Goal: Task Accomplishment & Management: Complete application form

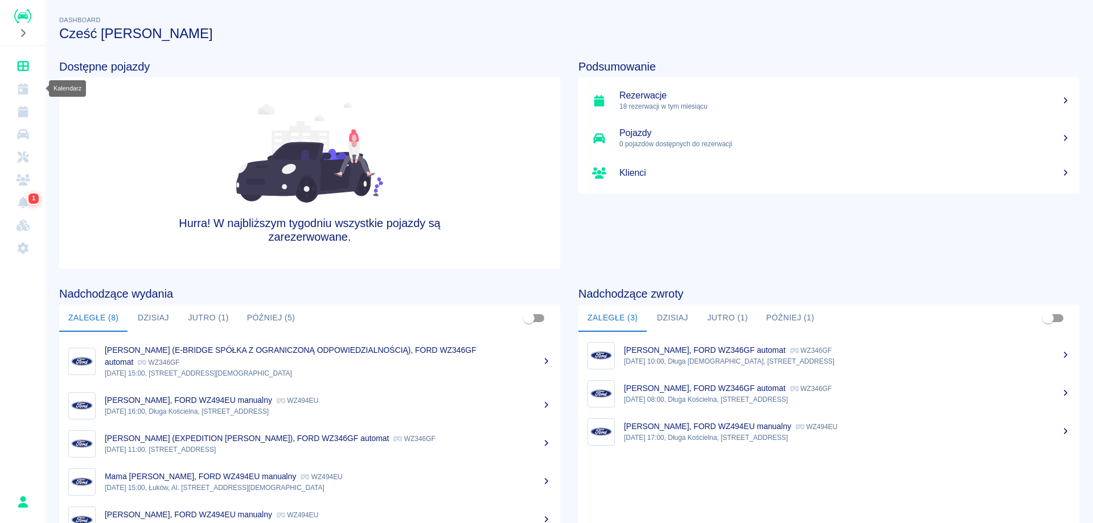
click at [32, 82] on link "Kalendarz" at bounding box center [23, 88] width 36 height 23
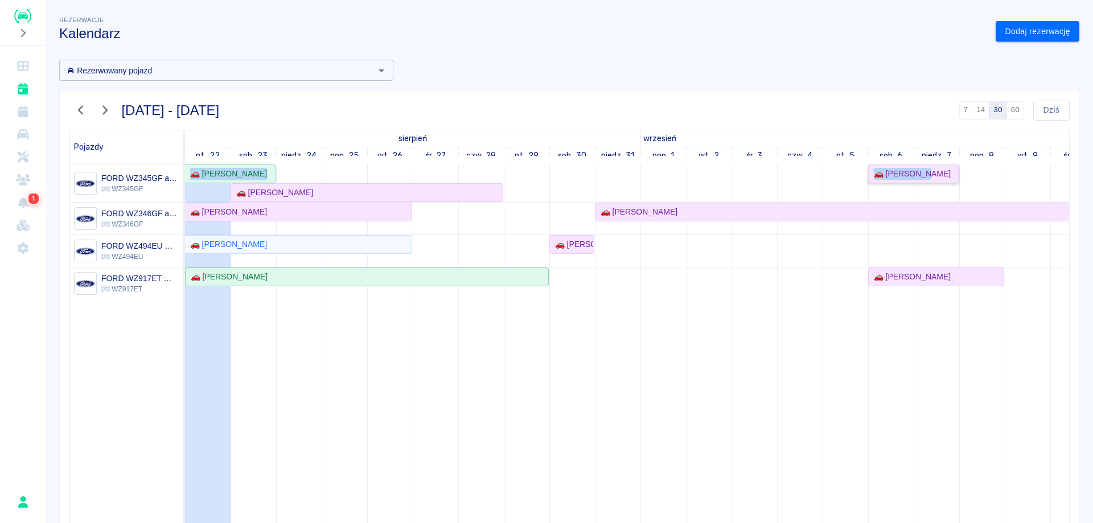
drag, startPoint x: 926, startPoint y: 171, endPoint x: 926, endPoint y: 265, distance: 93.3
click at [926, 265] on div "🚗 Marek Staworko 🚗 Damian Pasik 🚗 Daniel Wiśniewski 🚗 Mariusz Stańczak 🚗 Robert…" at bounding box center [868, 374] width 1366 height 421
click at [1034, 28] on link "Dodaj rezerwację" at bounding box center [1037, 31] width 84 height 21
click at [1012, 39] on link "Dodaj rezerwację" at bounding box center [1037, 31] width 84 height 21
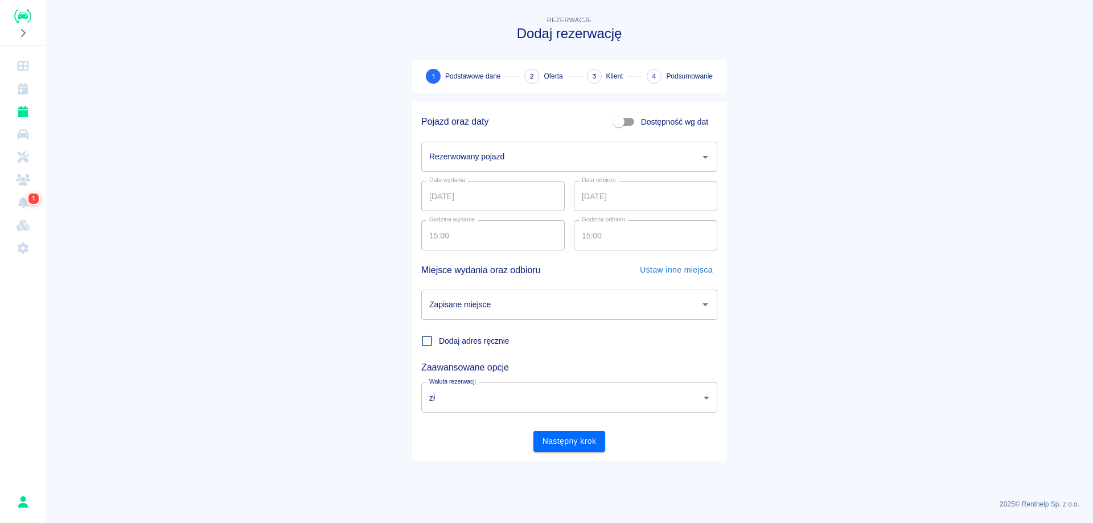
click at [516, 165] on input "Rezerwowany pojazd" at bounding box center [560, 157] width 269 height 20
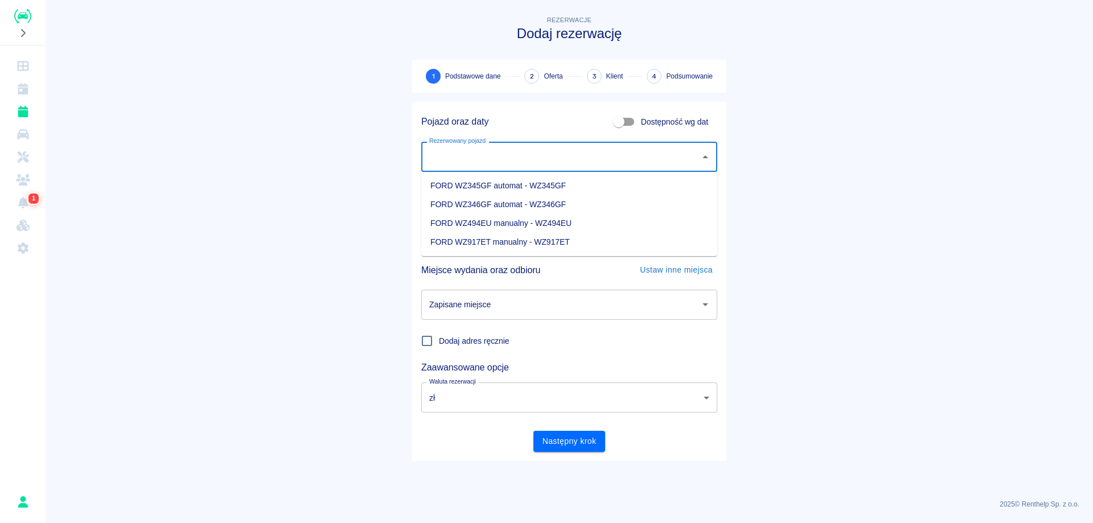
click at [514, 190] on li "FORD WZ345GF automat - WZ345GF" at bounding box center [569, 185] width 296 height 19
type input "FORD WZ345GF automat - WZ345GF"
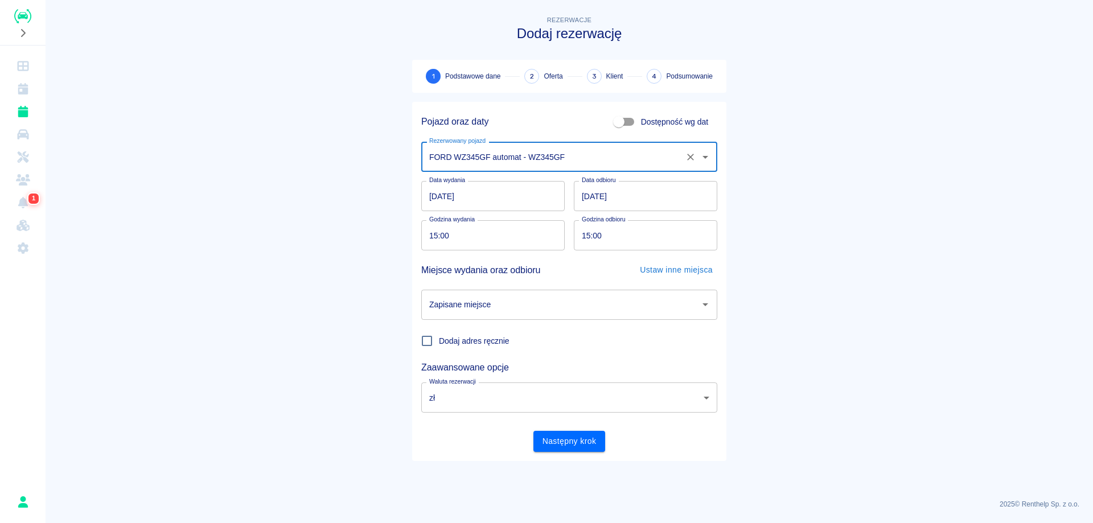
click at [433, 195] on input "[DATE]" at bounding box center [492, 196] width 143 height 30
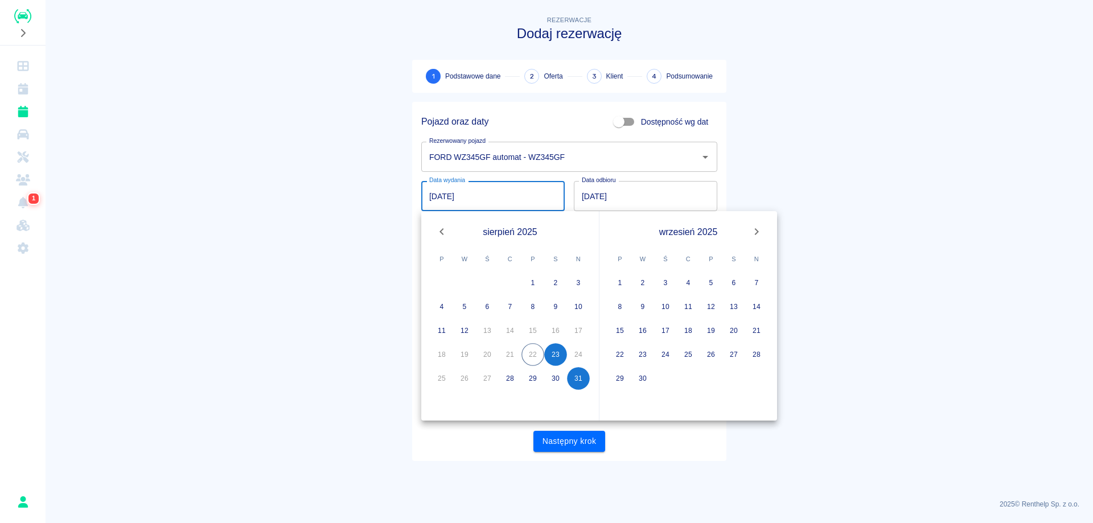
type input "[DATE]"
click at [588, 197] on input "[DATE]" at bounding box center [645, 196] width 143 height 30
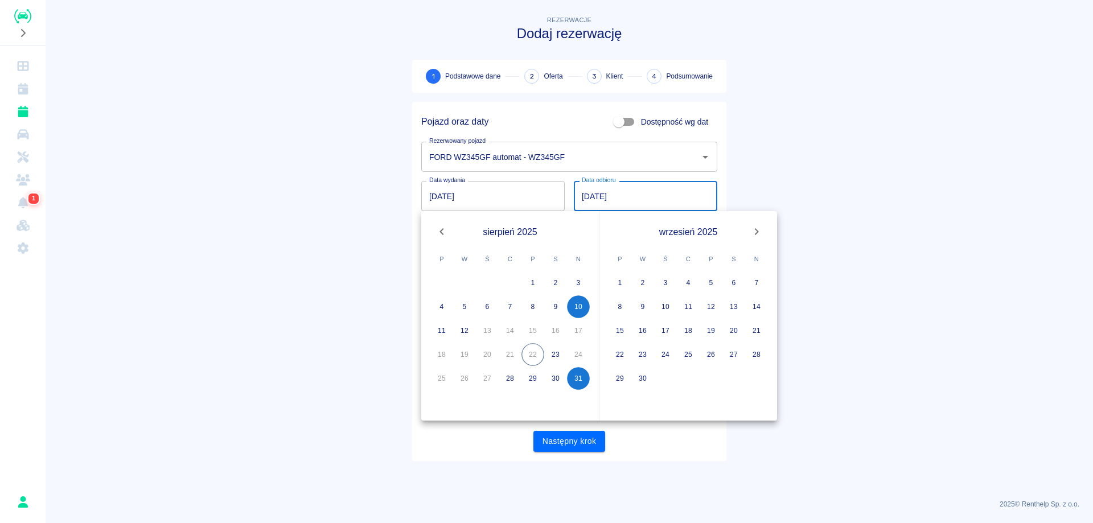
type input "[DATE]"
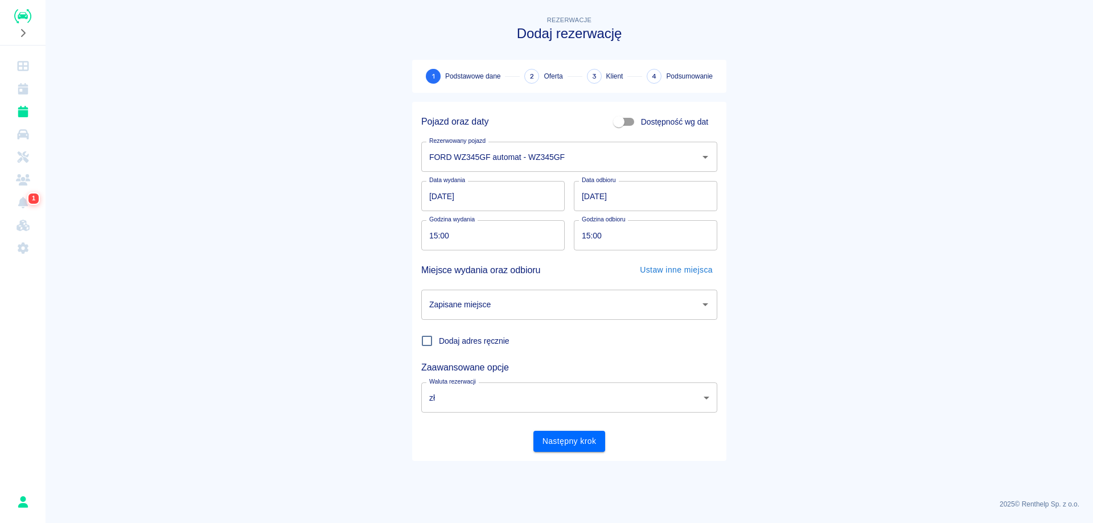
click at [888, 145] on main "Rezerwacje Dodaj rezerwację 1 Podstawowe dane 2 Oferta 3 Klient 4 Podsumowanie …" at bounding box center [569, 252] width 1047 height 476
click at [469, 309] on input "Zapisane miejsce" at bounding box center [560, 305] width 269 height 20
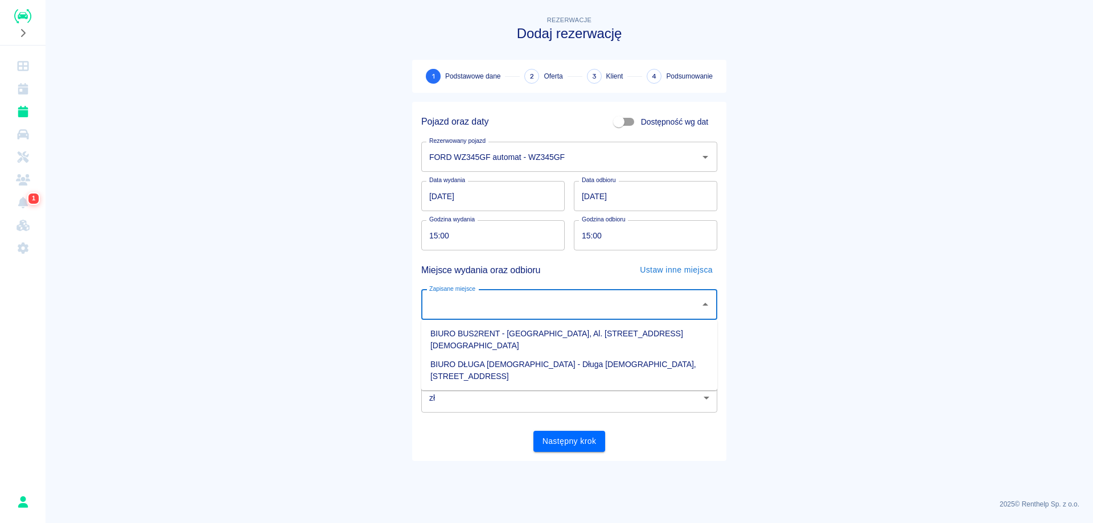
click at [496, 355] on li "BIURO DŁUGA [DEMOGRAPHIC_DATA] - Długa [DEMOGRAPHIC_DATA], [STREET_ADDRESS]" at bounding box center [569, 370] width 296 height 31
type input "BIURO DŁUGA [DEMOGRAPHIC_DATA] - Długa [DEMOGRAPHIC_DATA], [STREET_ADDRESS]"
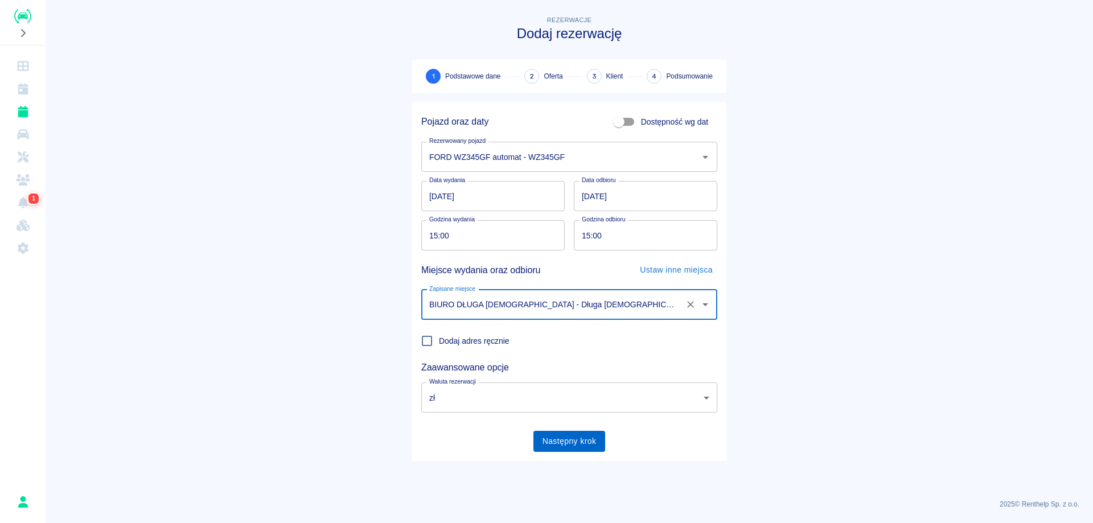
click at [572, 439] on button "Następny krok" at bounding box center [569, 441] width 72 height 21
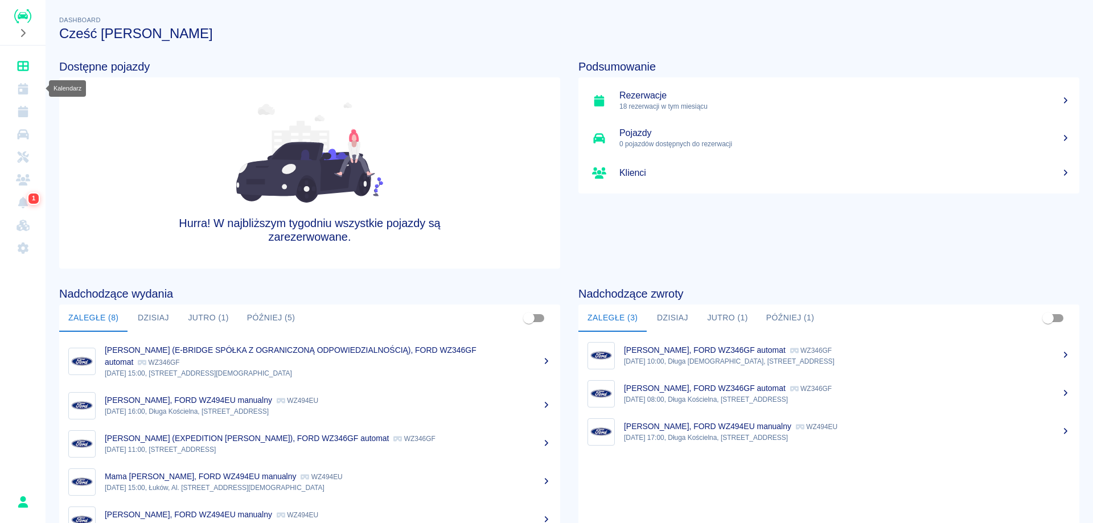
click at [27, 83] on icon "Kalendarz" at bounding box center [23, 88] width 14 height 11
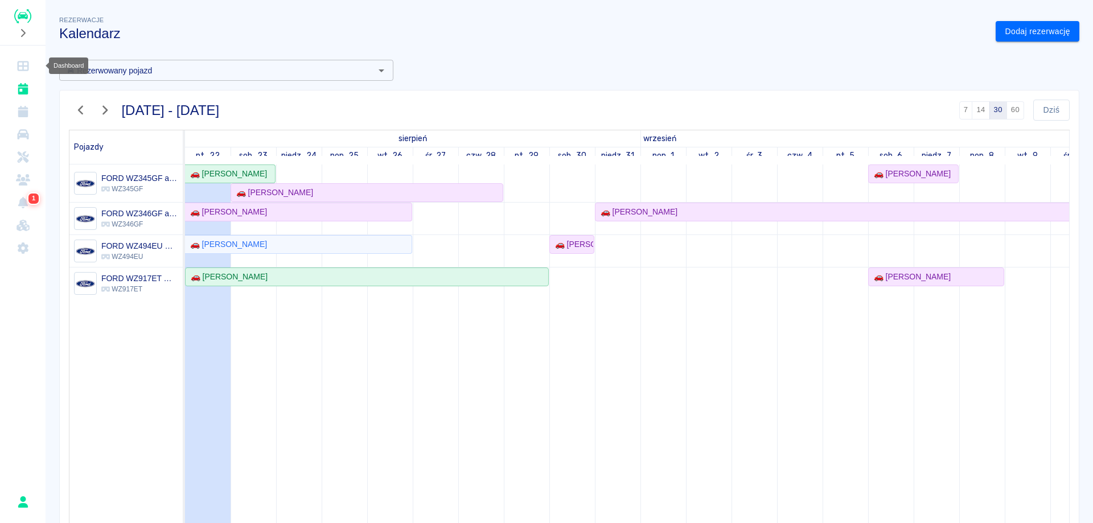
click at [25, 58] on link "Dashboard" at bounding box center [23, 66] width 36 height 23
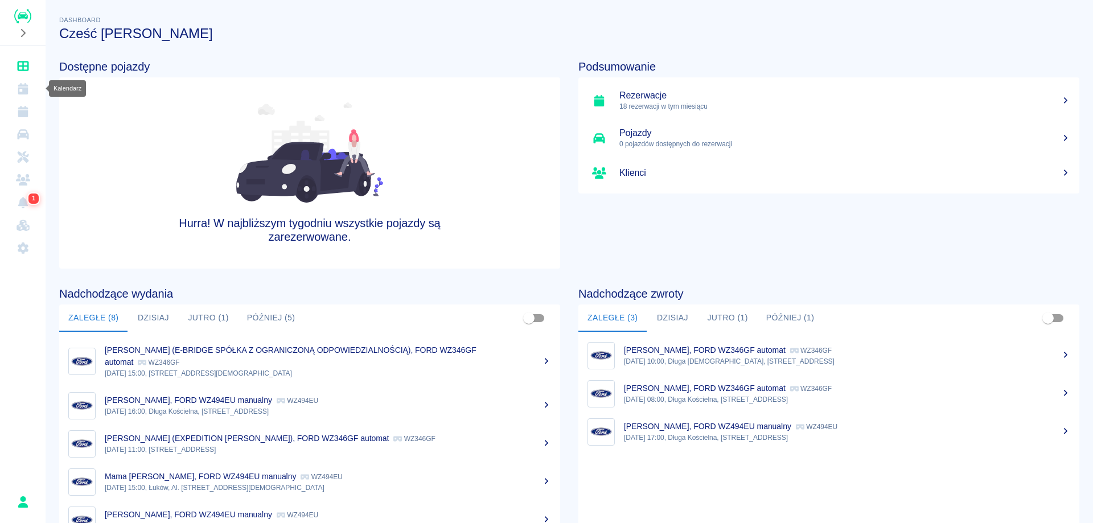
click at [14, 92] on link "Kalendarz" at bounding box center [23, 88] width 36 height 23
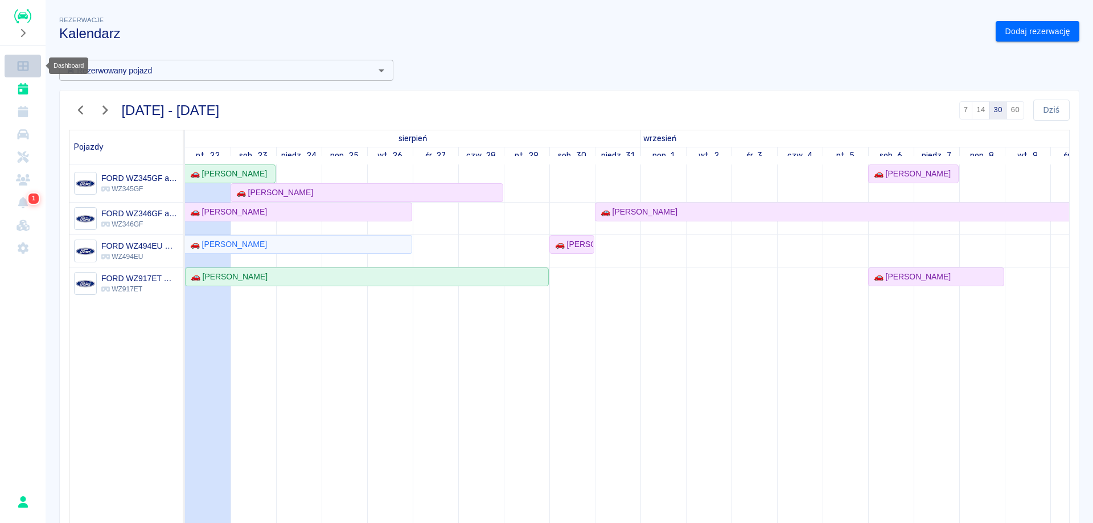
click at [26, 68] on icon "Dashboard" at bounding box center [23, 65] width 14 height 11
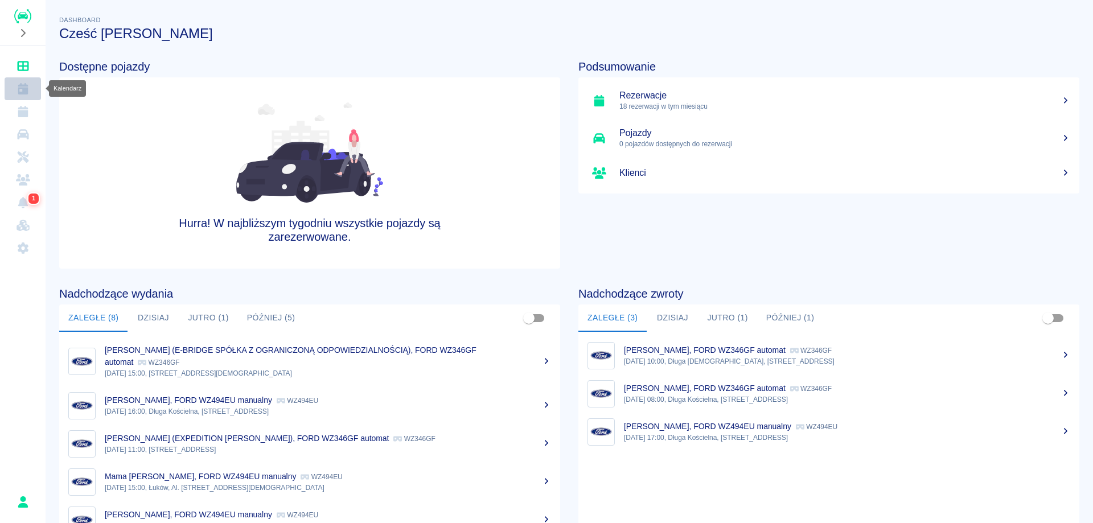
click at [27, 94] on icon "Kalendarz" at bounding box center [23, 88] width 10 height 11
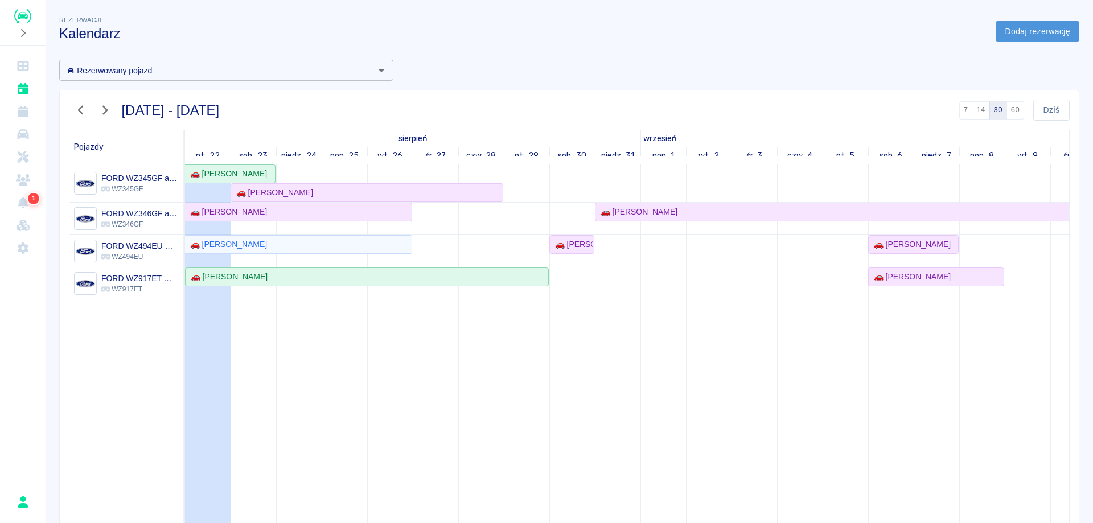
click at [1038, 35] on link "Dodaj rezerwację" at bounding box center [1037, 31] width 84 height 21
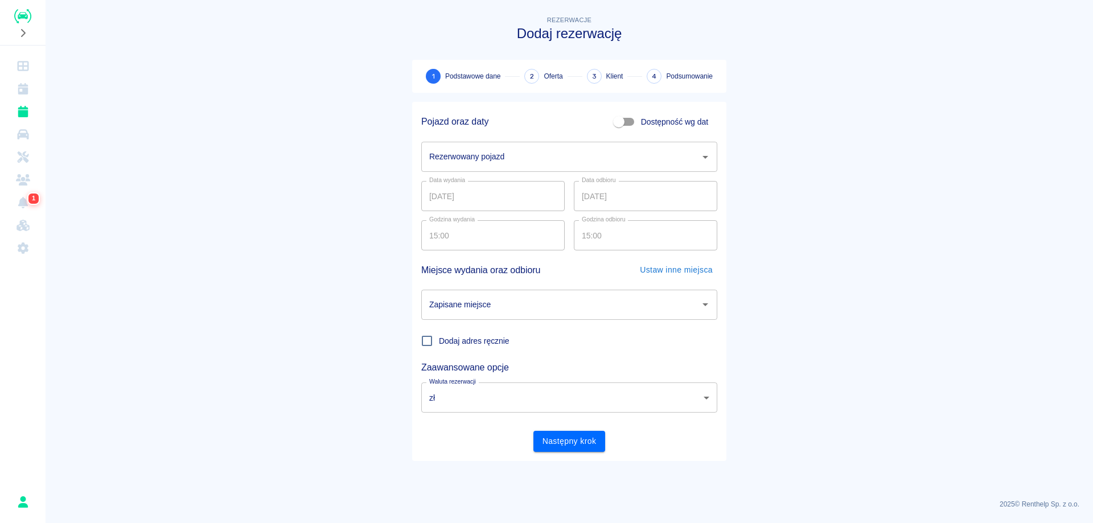
click at [579, 155] on input "Rezerwowany pojazd" at bounding box center [560, 157] width 269 height 20
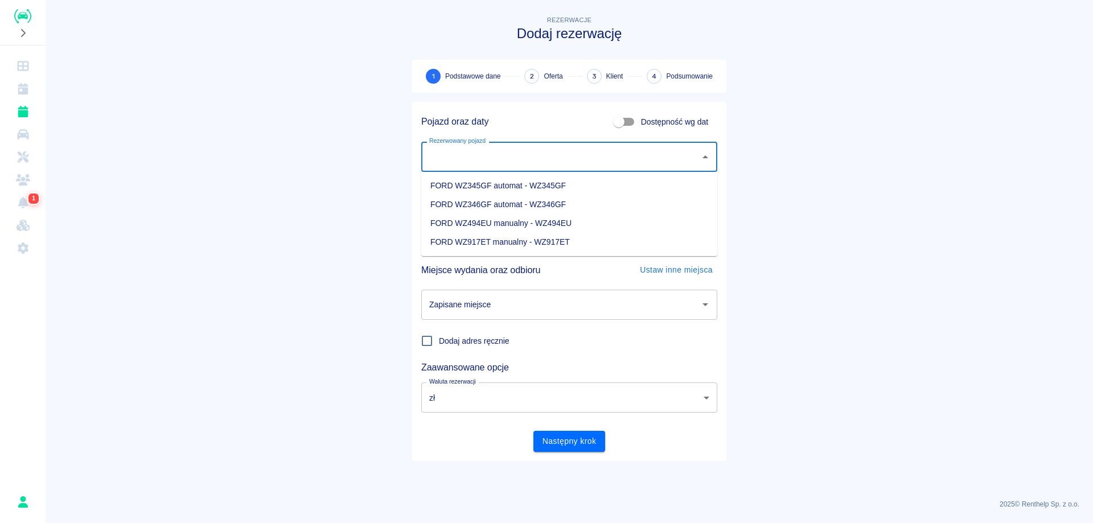
click at [571, 182] on li "FORD WZ345GF automat - WZ345GF" at bounding box center [569, 185] width 296 height 19
type input "FORD WZ345GF automat - WZ345GF"
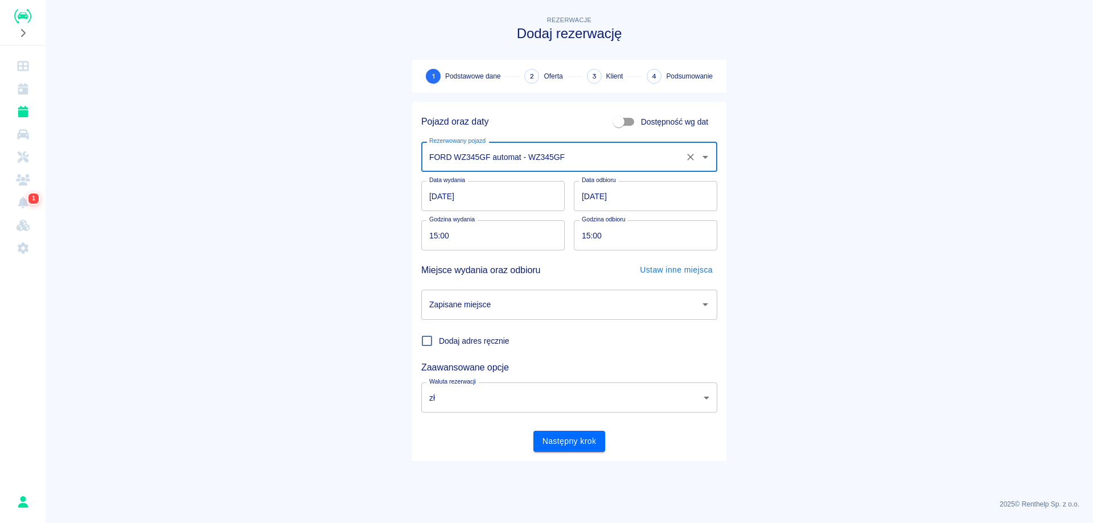
click at [431, 195] on input "[DATE]" at bounding box center [492, 196] width 143 height 30
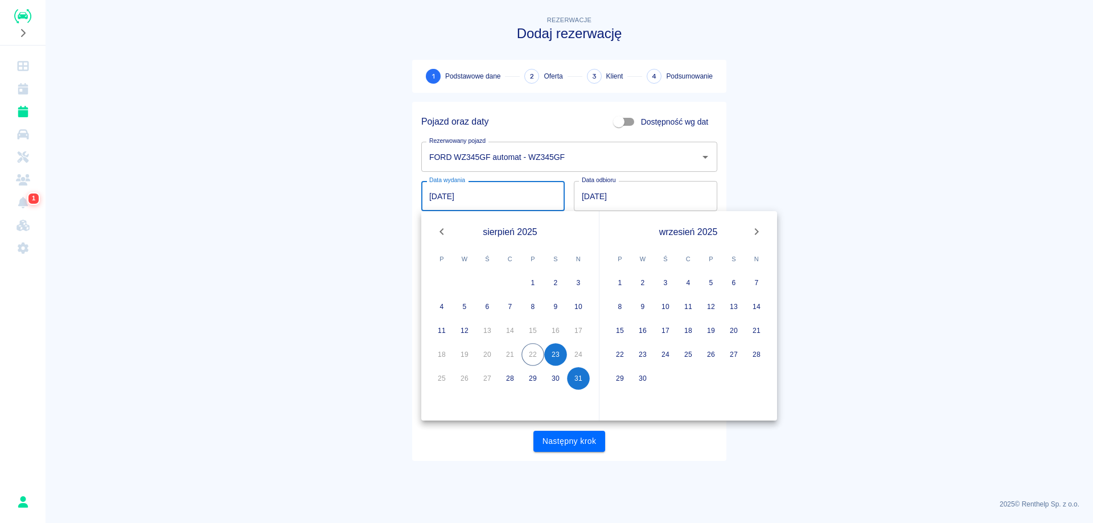
type input "[DATE]"
click at [588, 198] on input "[DATE]" at bounding box center [645, 196] width 143 height 30
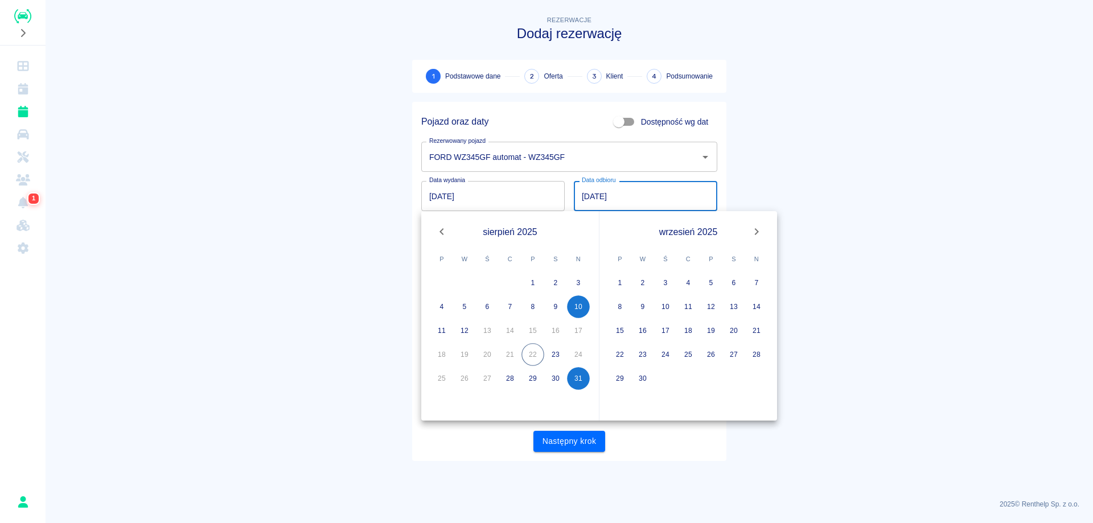
type input "[DATE]"
click at [763, 196] on main "Rezerwacje Dodaj rezerwację 1 Podstawowe dane 2 Oferta 3 Klient 4 Podsumowanie …" at bounding box center [569, 252] width 1047 height 476
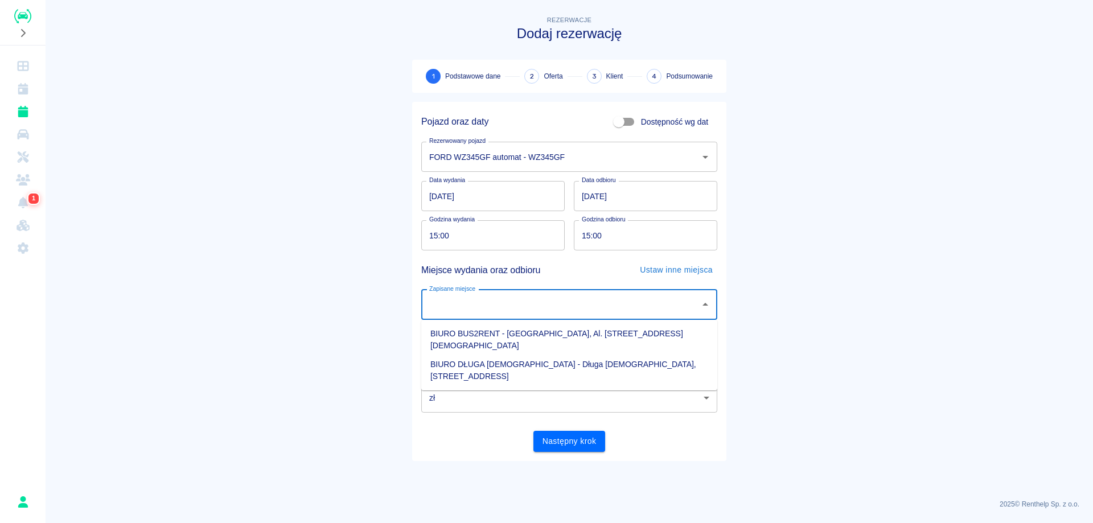
click at [501, 305] on input "Zapisane miejsce" at bounding box center [560, 305] width 269 height 20
click at [520, 355] on li "BIURO DŁUGA [DEMOGRAPHIC_DATA] - Długa [DEMOGRAPHIC_DATA], [STREET_ADDRESS]" at bounding box center [569, 370] width 296 height 31
type input "BIURO DŁUGA [DEMOGRAPHIC_DATA] - Długa [DEMOGRAPHIC_DATA], [STREET_ADDRESS]"
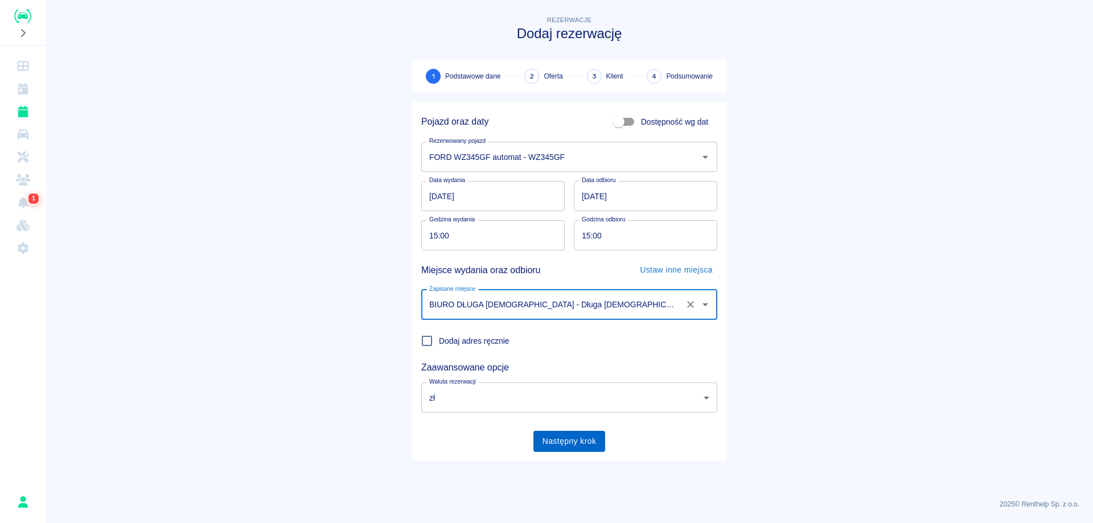
click at [562, 441] on button "Następny krok" at bounding box center [569, 441] width 72 height 21
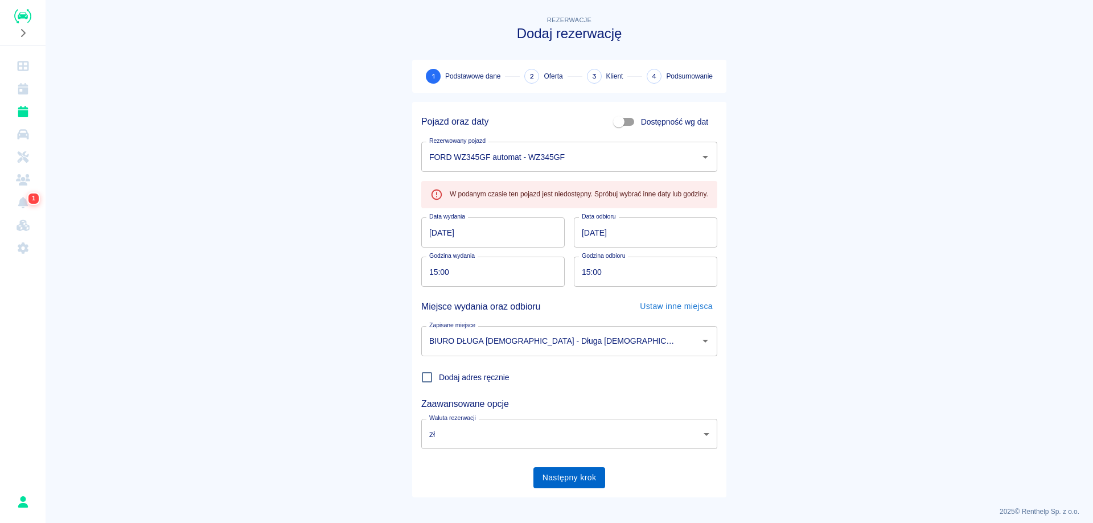
click at [583, 473] on button "Następny krok" at bounding box center [569, 477] width 72 height 21
click at [561, 479] on button "Następny krok" at bounding box center [569, 477] width 72 height 21
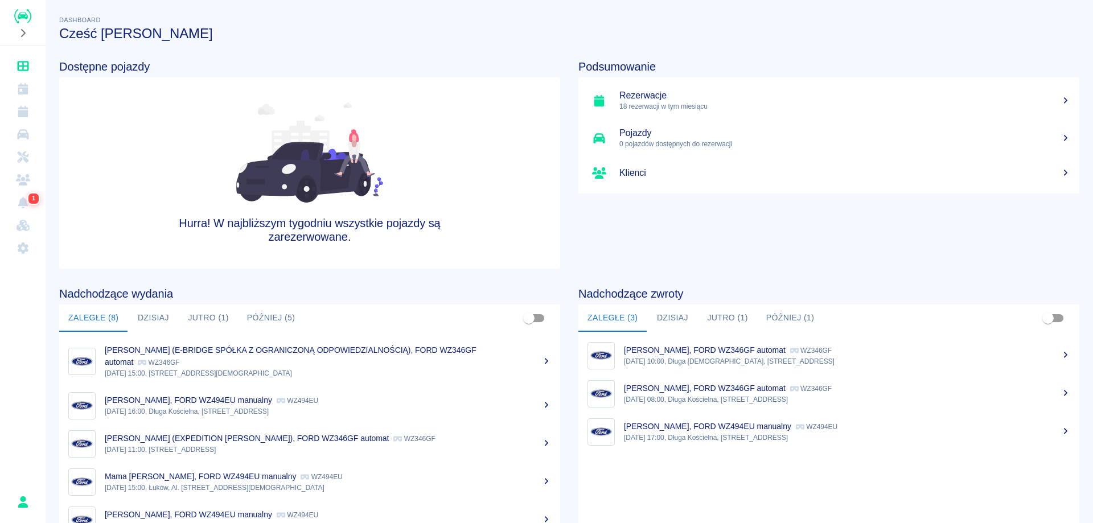
click at [17, 92] on icon "Kalendarz" at bounding box center [23, 88] width 14 height 11
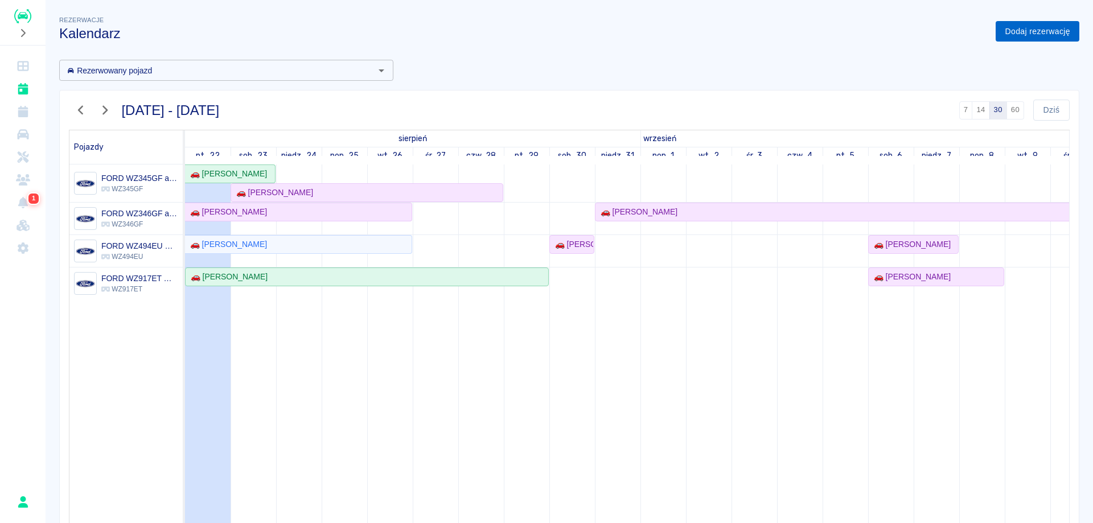
click at [1019, 28] on link "Dodaj rezerwację" at bounding box center [1037, 31] width 84 height 21
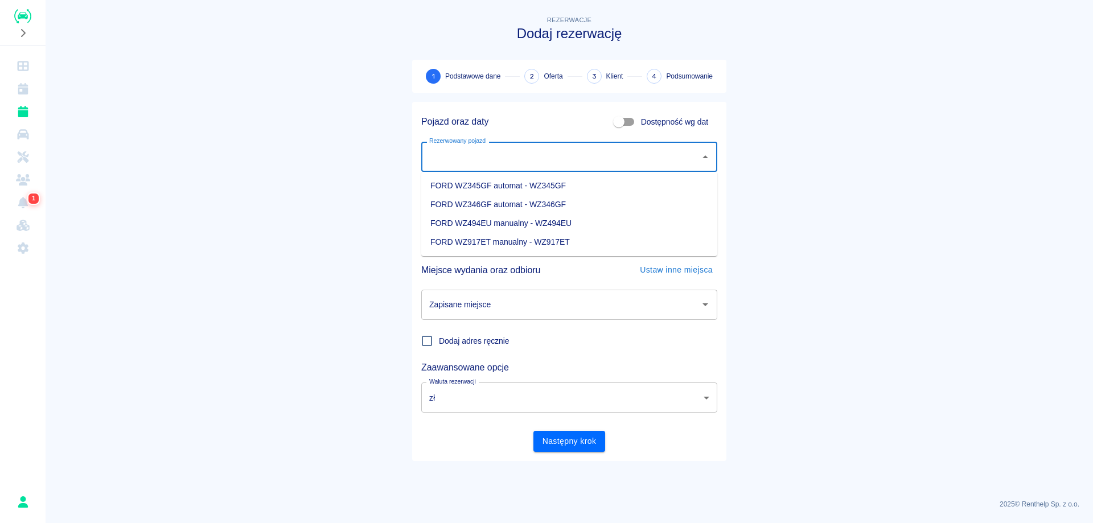
click at [541, 154] on input "Rezerwowany pojazd" at bounding box center [560, 157] width 269 height 20
click at [539, 183] on li "FORD WZ345GF automat - WZ345GF" at bounding box center [569, 185] width 296 height 19
type input "FORD WZ345GF automat - WZ345GF"
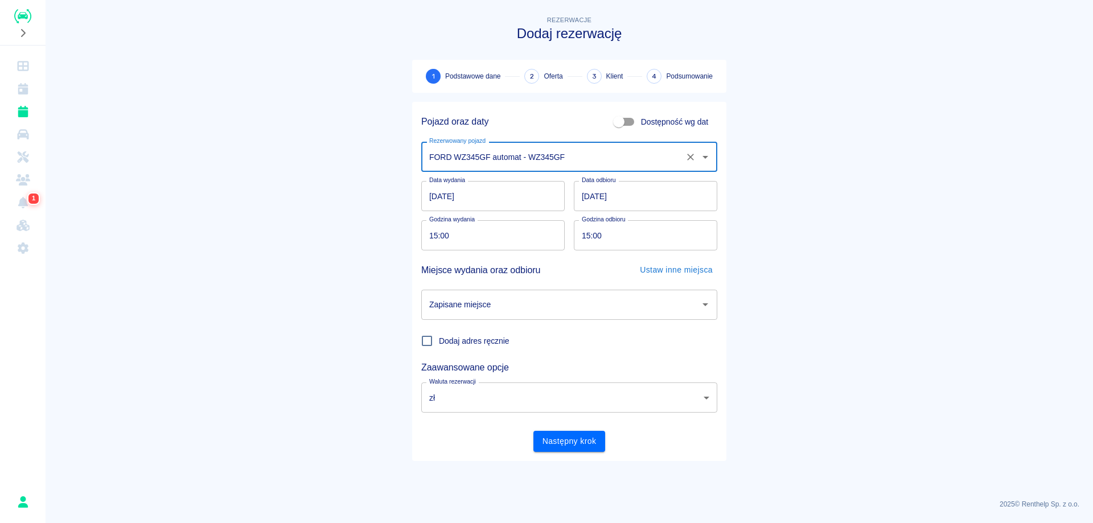
click at [430, 195] on input "[DATE]" at bounding box center [492, 196] width 143 height 30
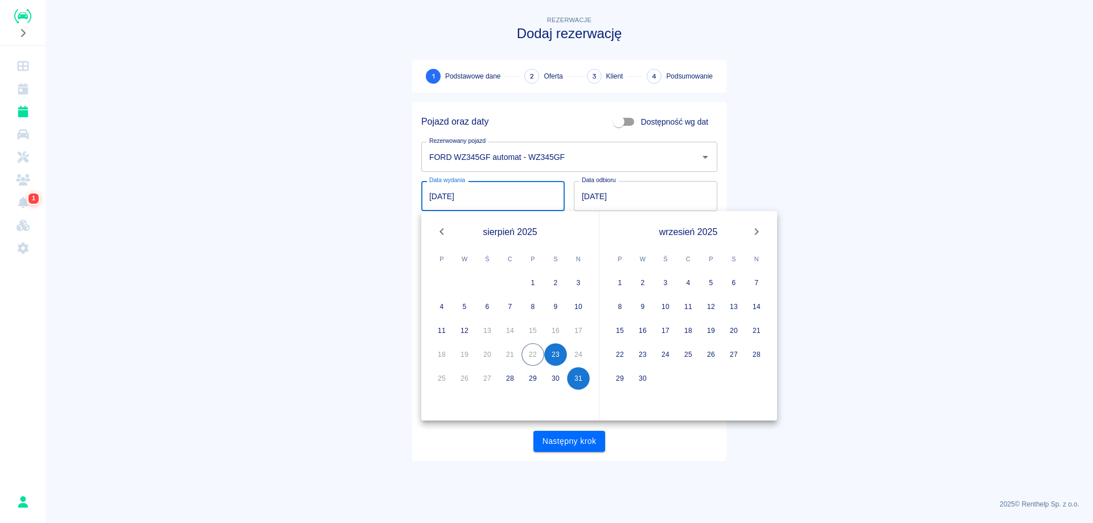
type input "[DATE]"
click at [584, 192] on input "[DATE]" at bounding box center [645, 196] width 143 height 30
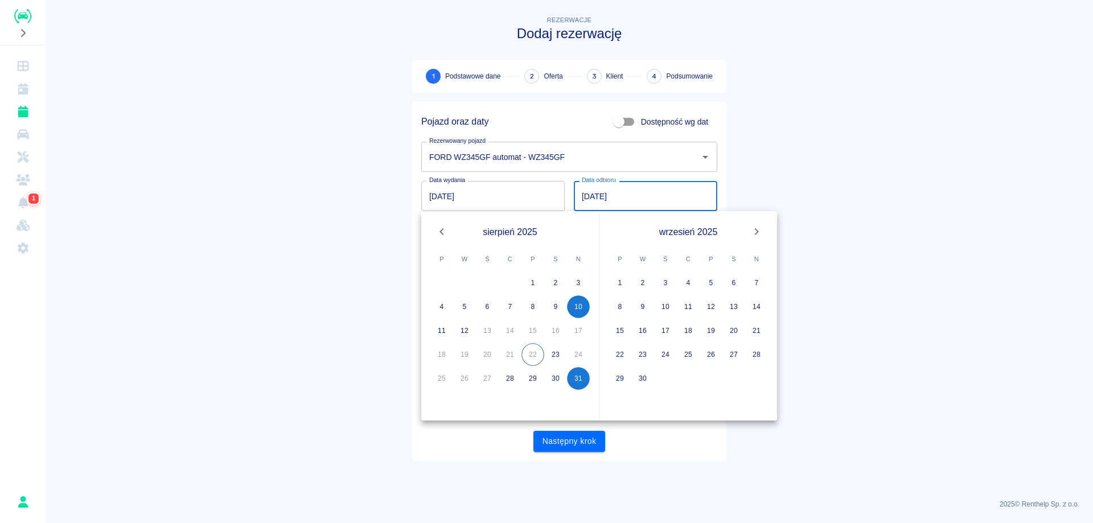
type input "[DATE]"
drag, startPoint x: 885, startPoint y: 178, endPoint x: 869, endPoint y: 202, distance: 28.7
click at [884, 176] on main "Rezerwacje Dodaj rezerwację 1 Podstawowe dane 2 Oferta 3 Klient 4 Podsumowanie …" at bounding box center [569, 252] width 1047 height 476
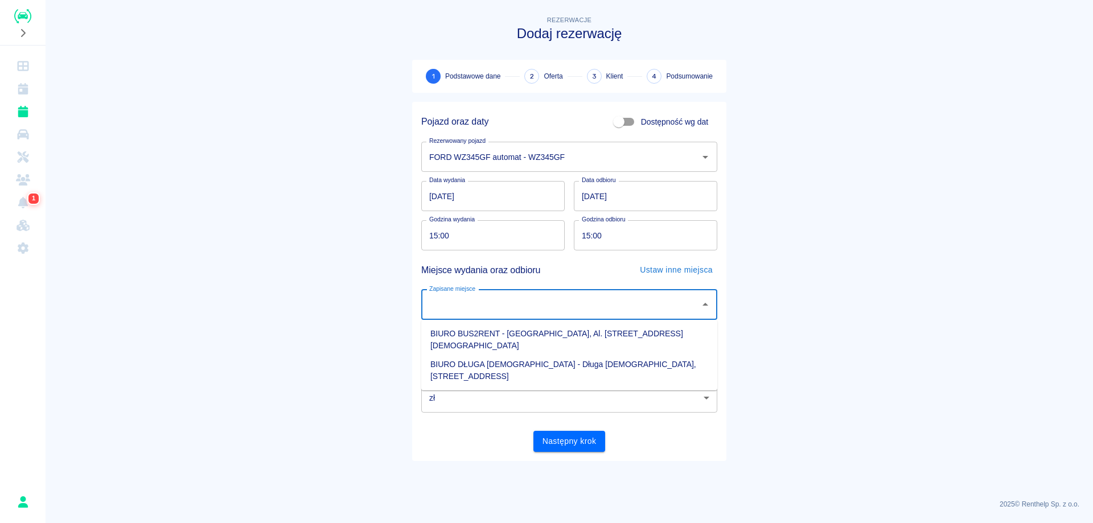
click at [509, 298] on input "Zapisane miejsce" at bounding box center [560, 305] width 269 height 20
click at [540, 355] on li "BIURO DŁUGA [DEMOGRAPHIC_DATA] - Długa [DEMOGRAPHIC_DATA], [STREET_ADDRESS]" at bounding box center [569, 370] width 296 height 31
type input "BIURO DŁUGA [DEMOGRAPHIC_DATA] - Długa [DEMOGRAPHIC_DATA], [STREET_ADDRESS]"
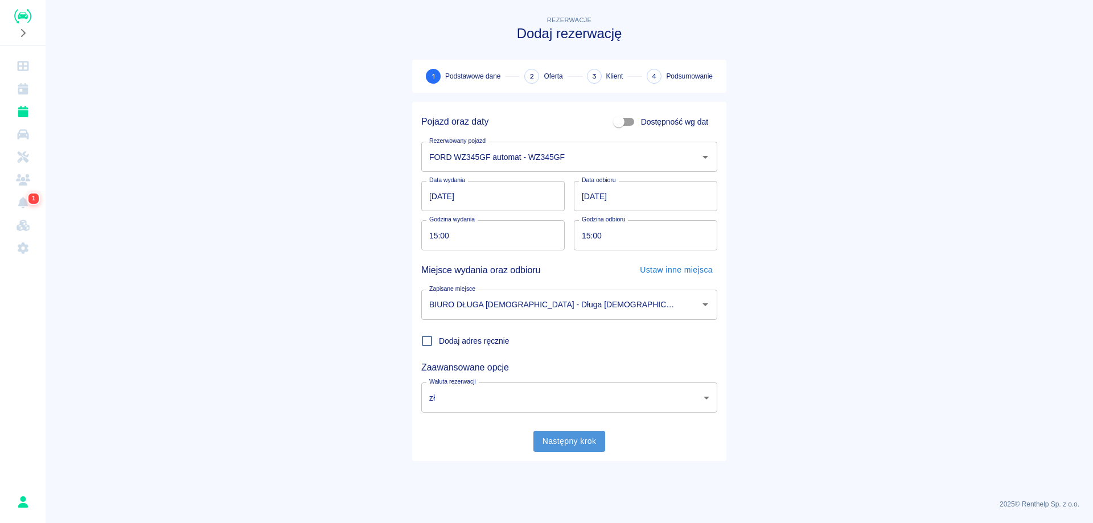
click at [569, 439] on button "Następny krok" at bounding box center [569, 441] width 72 height 21
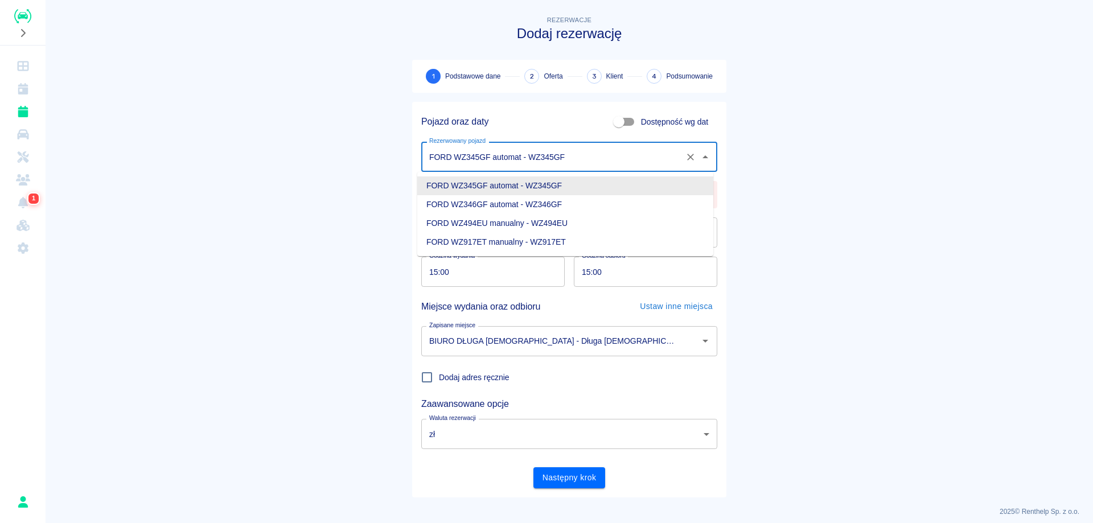
click at [501, 159] on input "FORD WZ345GF automat - WZ345GF" at bounding box center [553, 157] width 254 height 20
click at [501, 211] on li "FORD WZ346GF automat - WZ346GF" at bounding box center [565, 204] width 296 height 19
type input "FORD WZ346GF automat - WZ346GF"
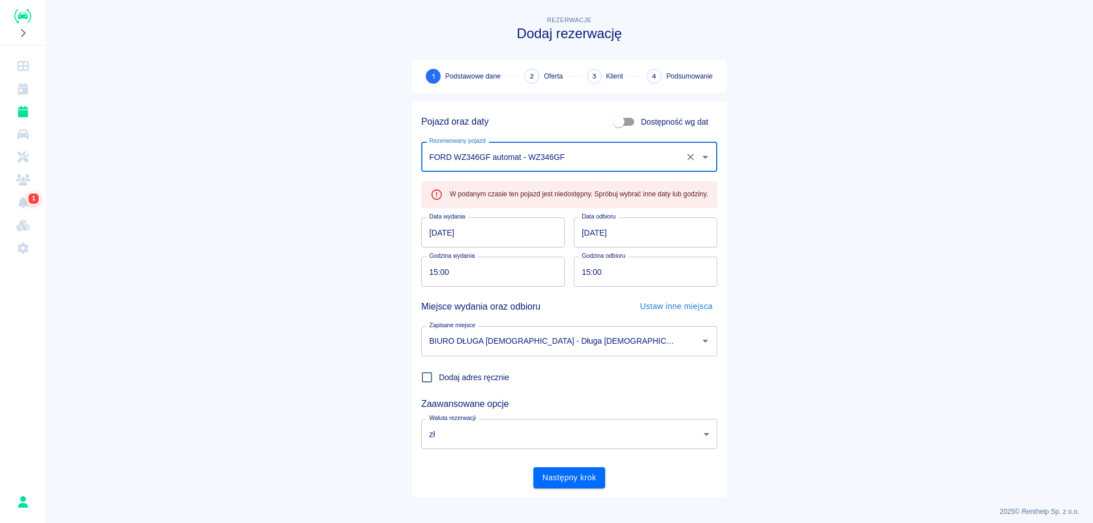
click at [572, 481] on button "Następny krok" at bounding box center [569, 477] width 72 height 21
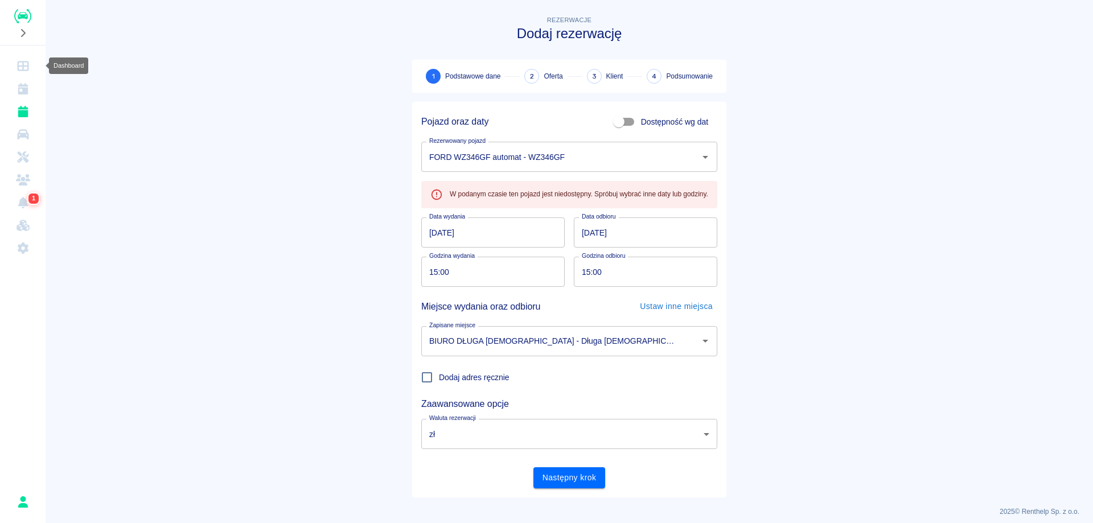
click at [23, 72] on link "Dashboard" at bounding box center [23, 66] width 36 height 23
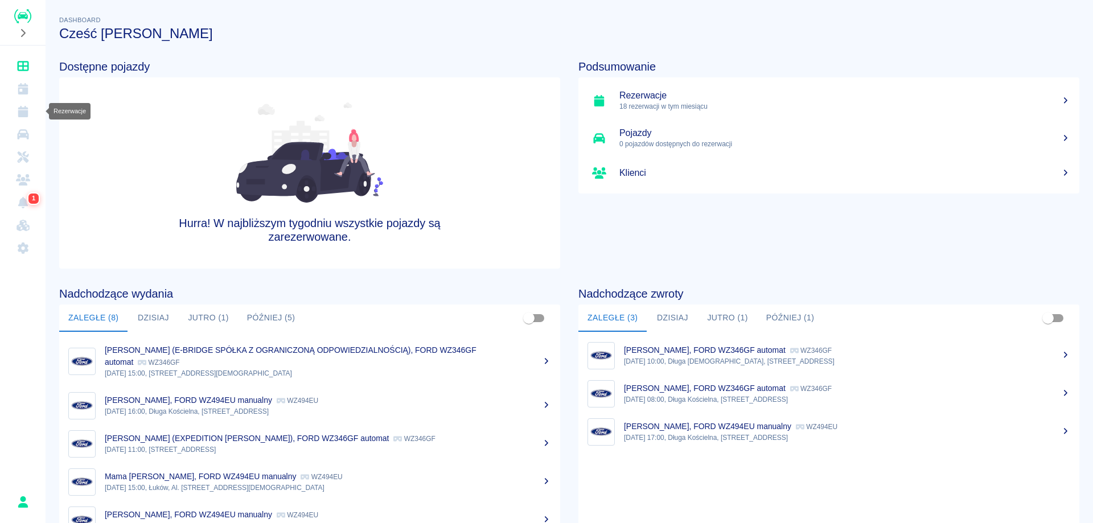
click at [26, 100] on link "Rezerwacje" at bounding box center [23, 111] width 36 height 23
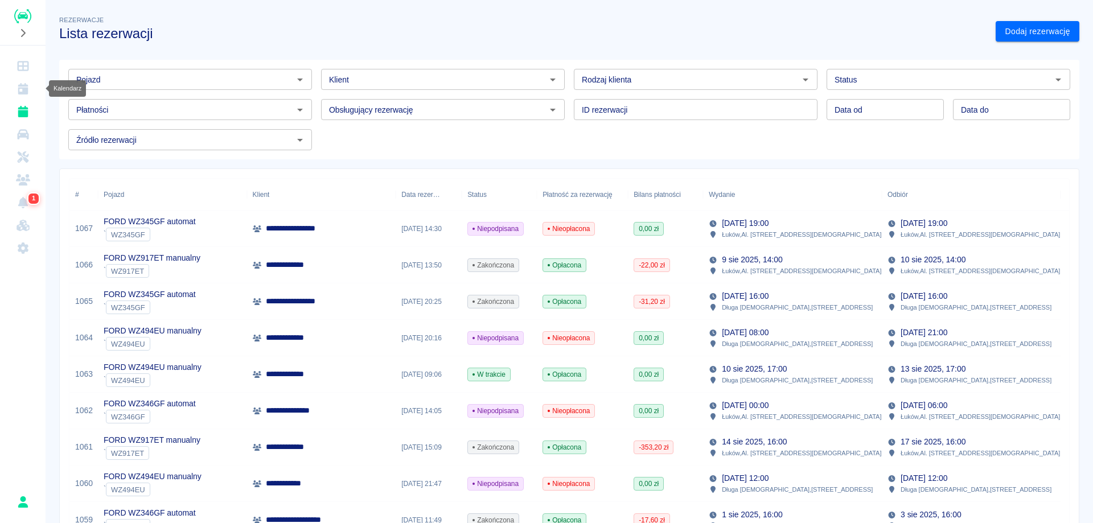
click at [22, 93] on icon "Kalendarz" at bounding box center [23, 88] width 10 height 11
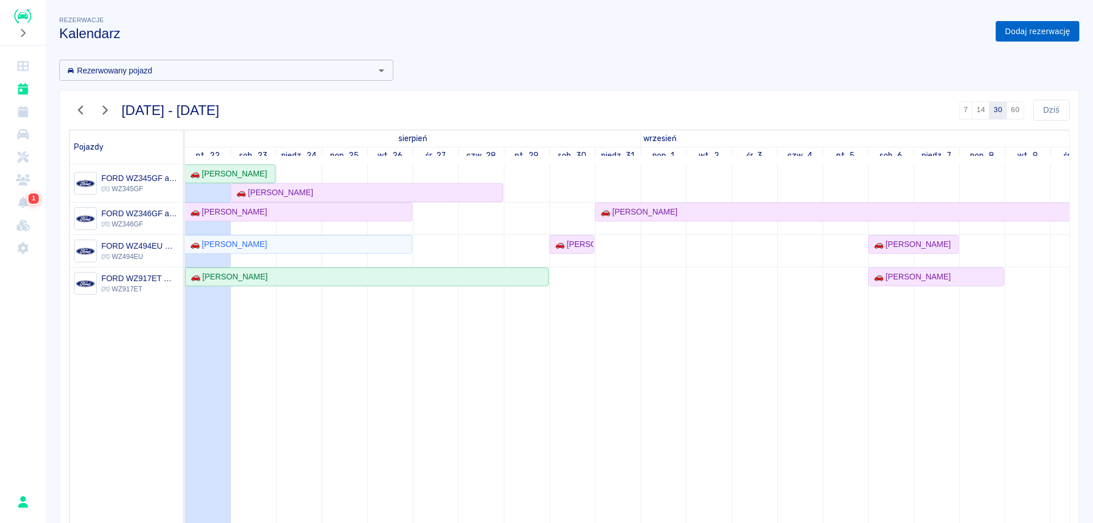
click at [1019, 30] on link "Dodaj rezerwację" at bounding box center [1037, 31] width 84 height 21
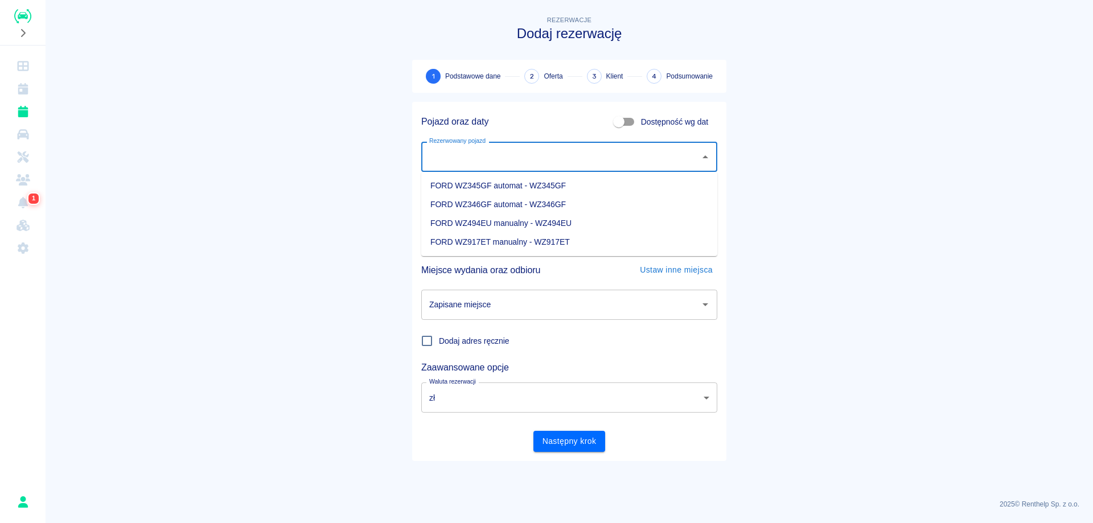
click at [485, 163] on input "Rezerwowany pojazd" at bounding box center [560, 157] width 269 height 20
click at [504, 186] on li "FORD WZ345GF automat - WZ345GF" at bounding box center [569, 185] width 296 height 19
type input "FORD WZ345GF automat - WZ345GF"
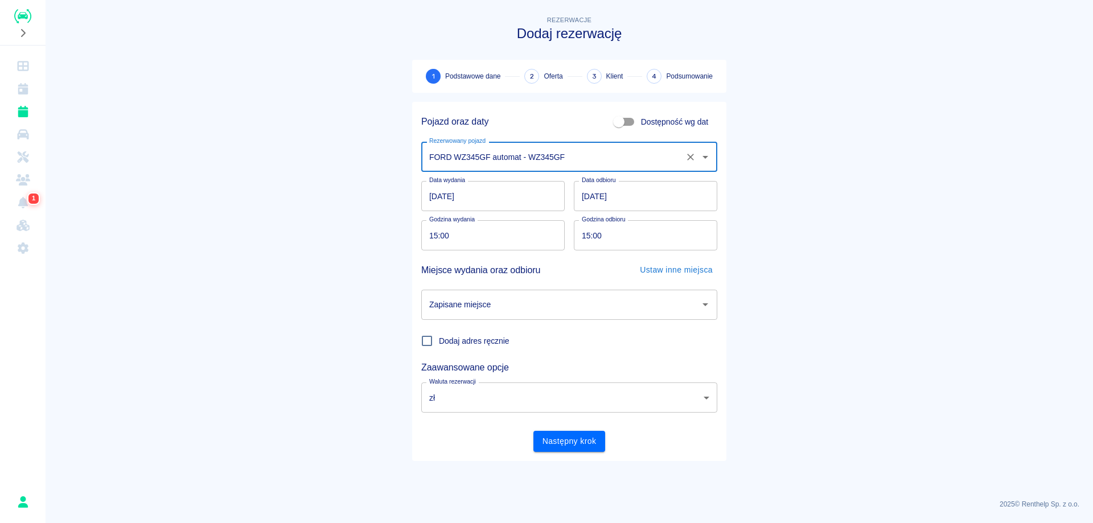
click at [433, 196] on input "[DATE]" at bounding box center [492, 196] width 143 height 30
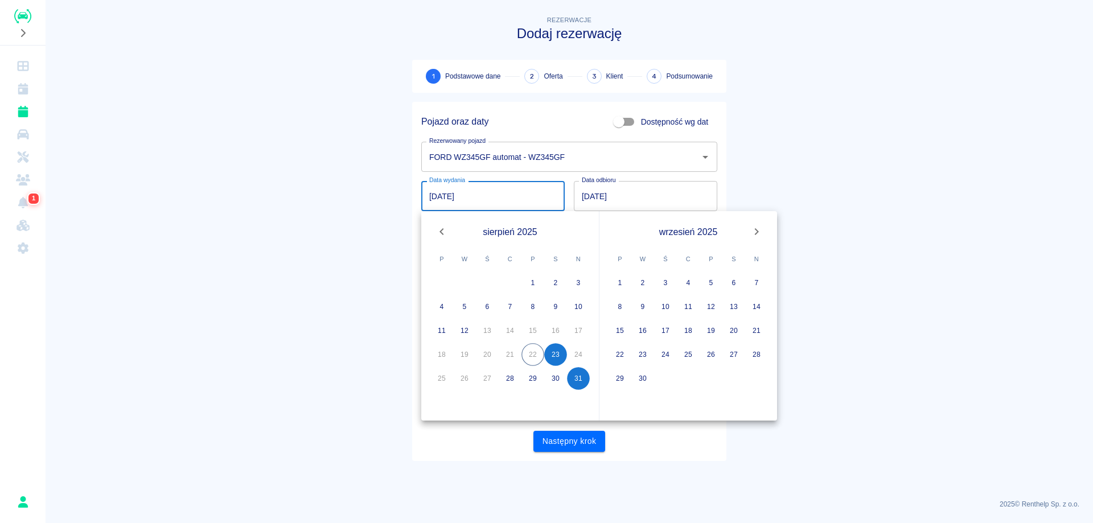
type input "[DATE]"
click at [586, 192] on input "[DATE]" at bounding box center [645, 196] width 143 height 30
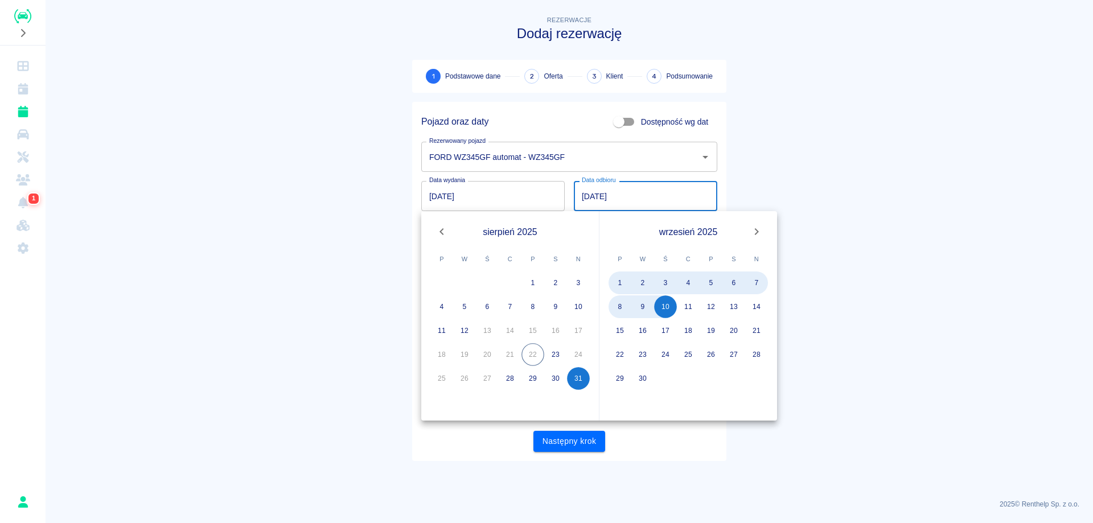
type input "[DATE]"
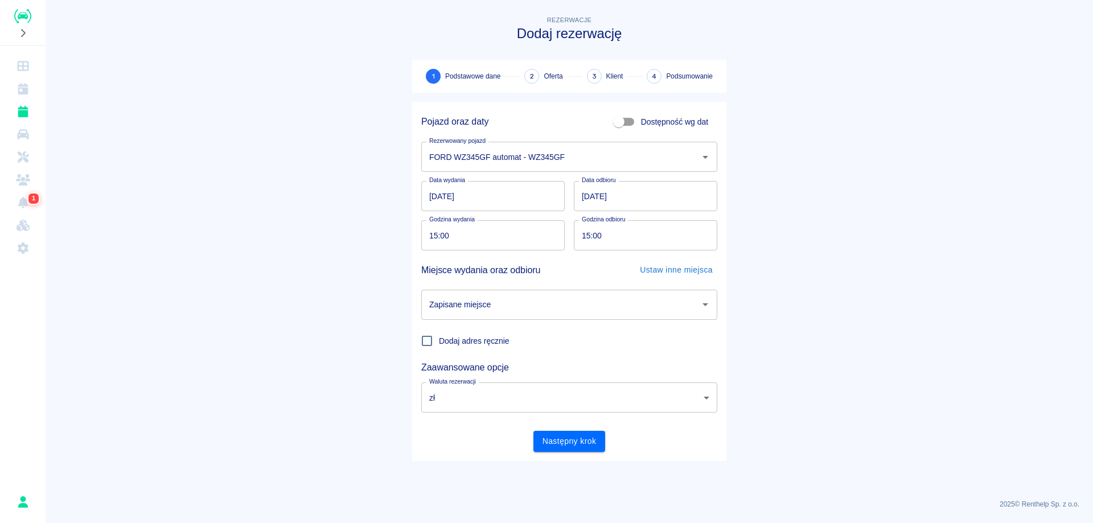
click at [809, 173] on main "Rezerwacje Dodaj rezerwację 1 Podstawowe dane 2 Oferta 3 Klient 4 Podsumowanie …" at bounding box center [569, 252] width 1047 height 476
click at [530, 309] on input "Zapisane miejsce" at bounding box center [560, 305] width 269 height 20
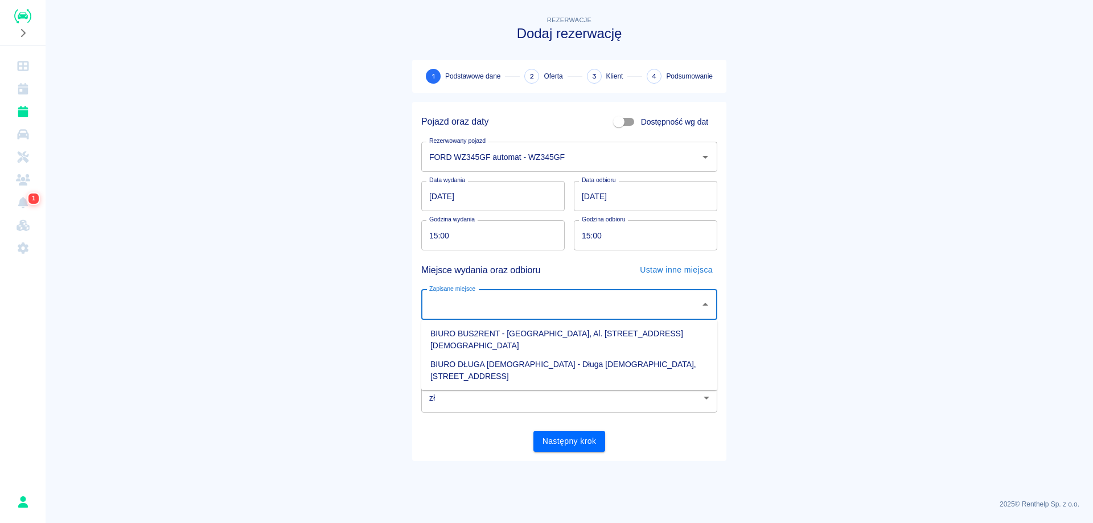
click at [546, 355] on li "BIURO DŁUGA [DEMOGRAPHIC_DATA] - Długa [DEMOGRAPHIC_DATA], [STREET_ADDRESS]" at bounding box center [569, 370] width 296 height 31
type input "BIURO DŁUGA [DEMOGRAPHIC_DATA] - Długa [DEMOGRAPHIC_DATA], [STREET_ADDRESS]"
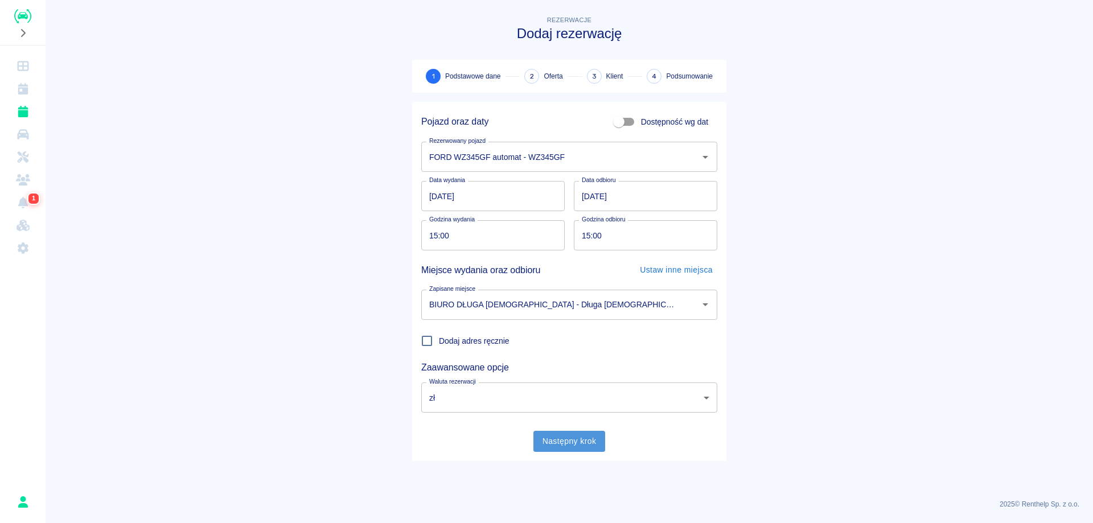
click at [562, 444] on button "Następny krok" at bounding box center [569, 441] width 72 height 21
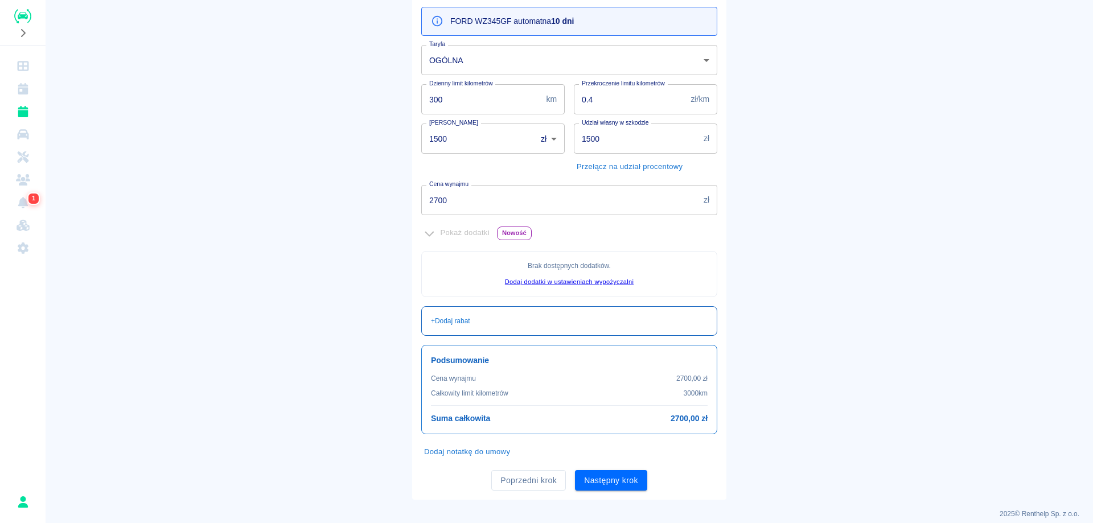
scroll to position [134, 0]
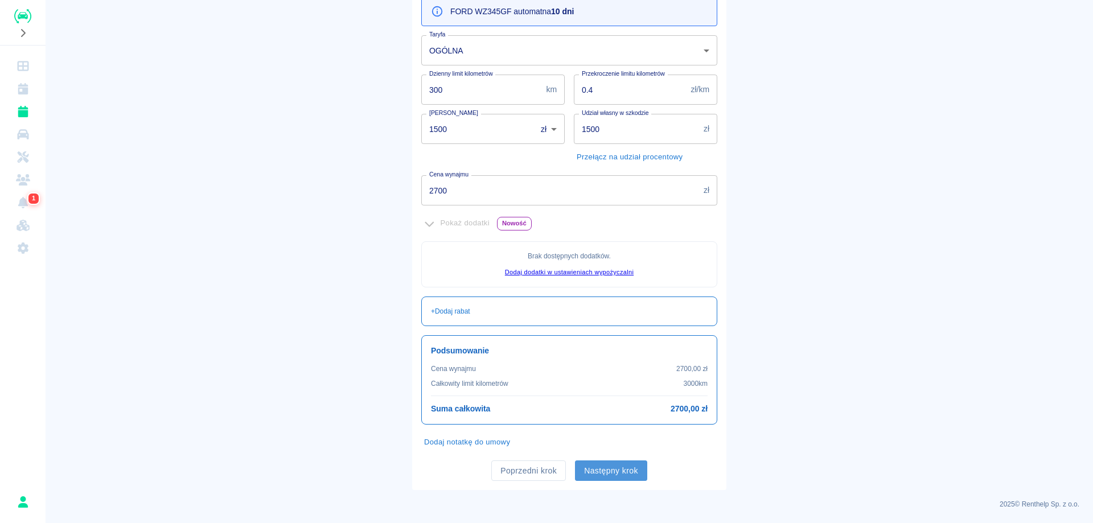
click at [619, 472] on button "Następny krok" at bounding box center [611, 470] width 72 height 21
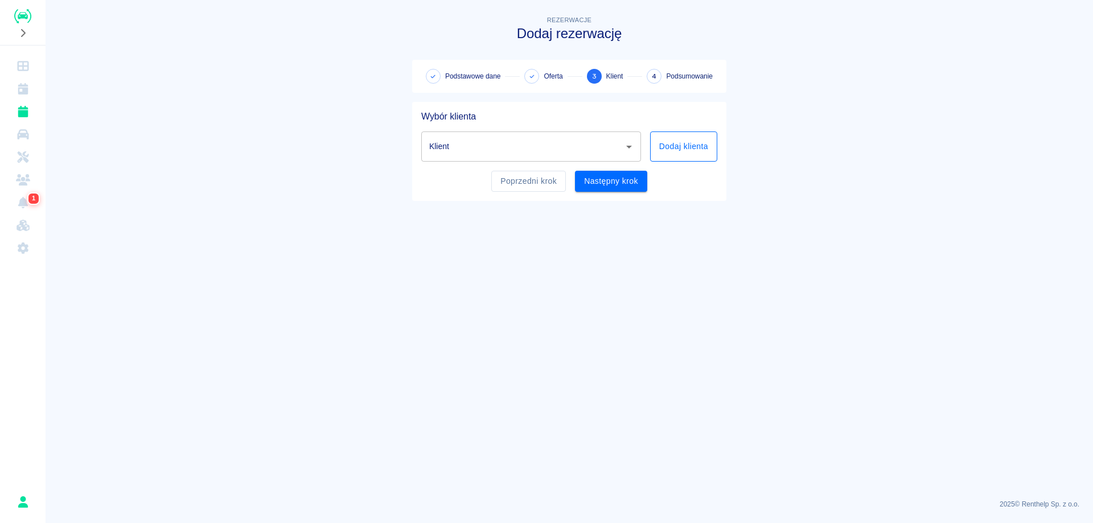
click at [678, 147] on button "Dodaj klienta" at bounding box center [683, 146] width 67 height 30
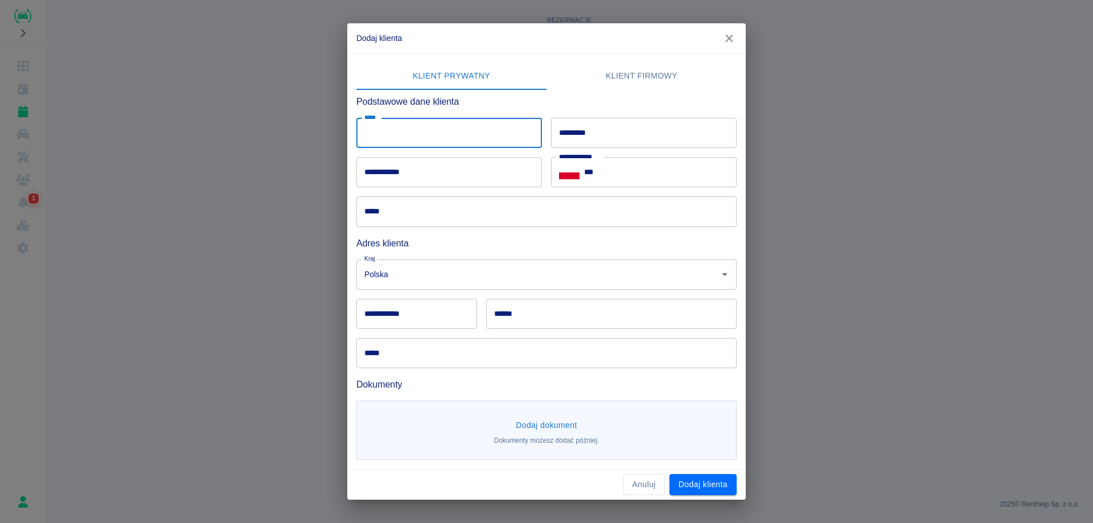
click at [435, 139] on input "*****" at bounding box center [449, 133] width 186 height 30
type input "******"
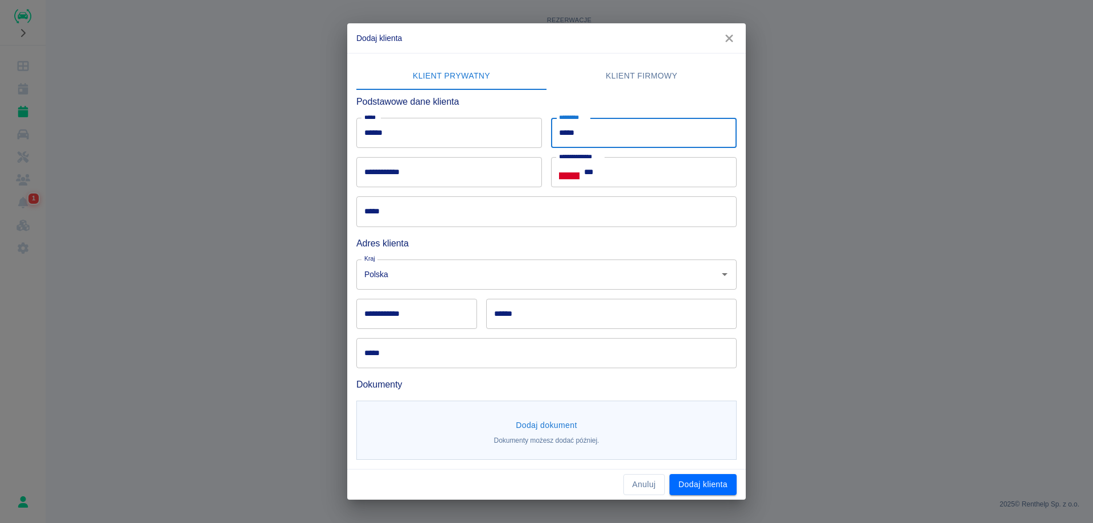
type input "*****"
click at [467, 168] on input "**********" at bounding box center [449, 172] width 186 height 30
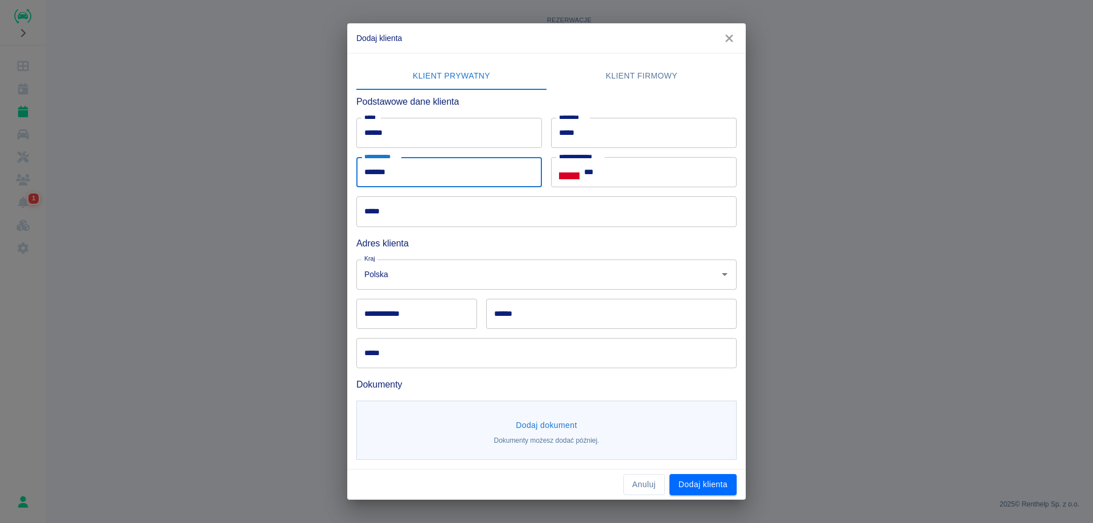
type input "*******"
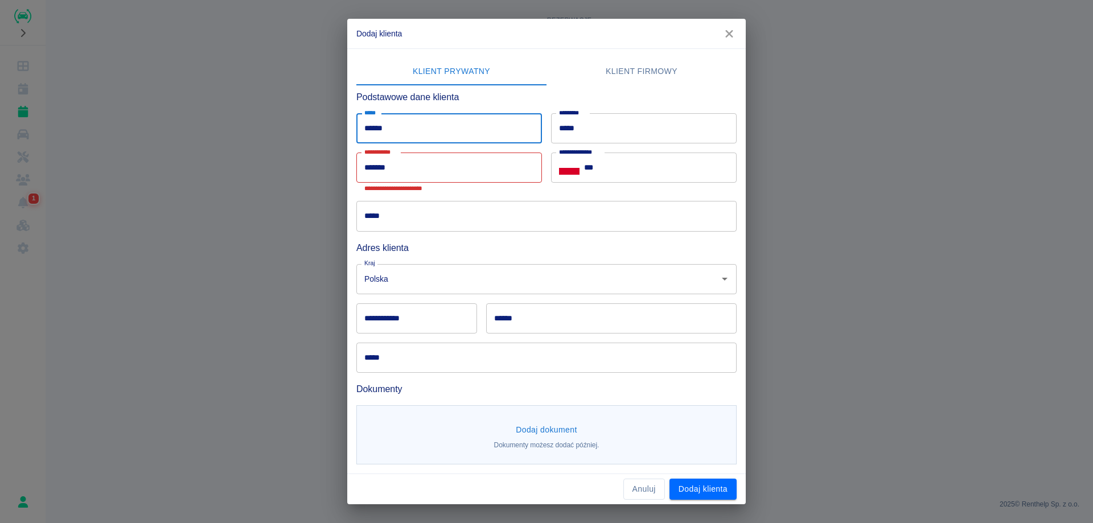
drag, startPoint x: 457, startPoint y: 133, endPoint x: 308, endPoint y: 135, distance: 149.1
click at [308, 135] on div "**********" at bounding box center [546, 261] width 1093 height 523
type input "*******"
click at [393, 169] on input "*******" at bounding box center [449, 168] width 186 height 30
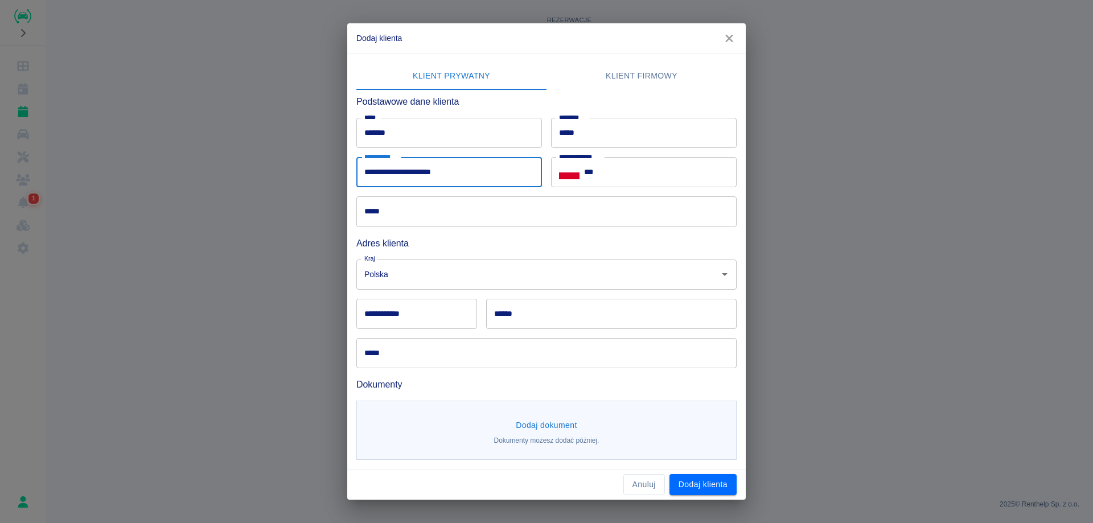
type input "**********"
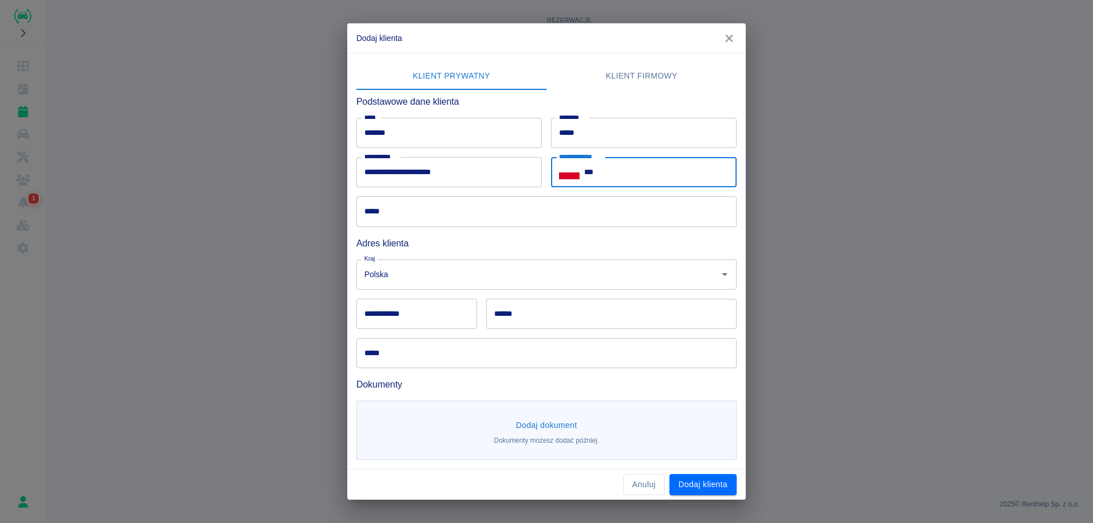
click at [626, 177] on input "***" at bounding box center [660, 172] width 153 height 30
type input "**********"
click at [715, 479] on button "Dodaj klienta" at bounding box center [702, 484] width 67 height 21
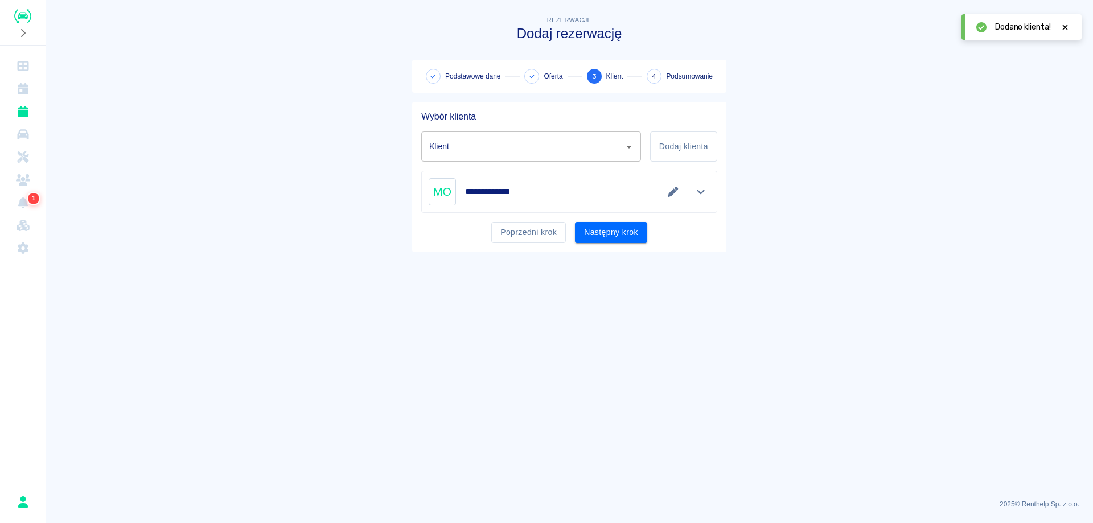
type input "[PERSON_NAME] ([PHONE_NUMBER])"
click at [603, 235] on button "Następny krok" at bounding box center [611, 232] width 72 height 21
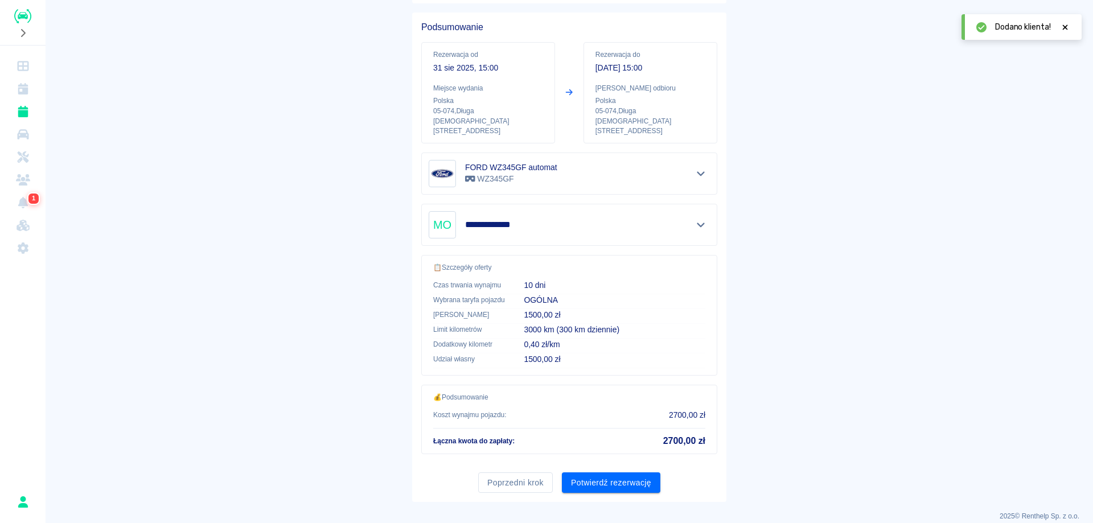
scroll to position [91, 0]
click at [612, 472] on button "Potwierdź rezerwację" at bounding box center [611, 481] width 98 height 21
